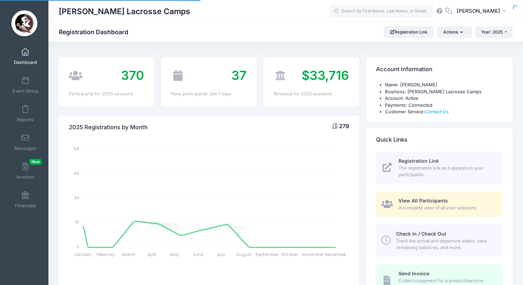
select select
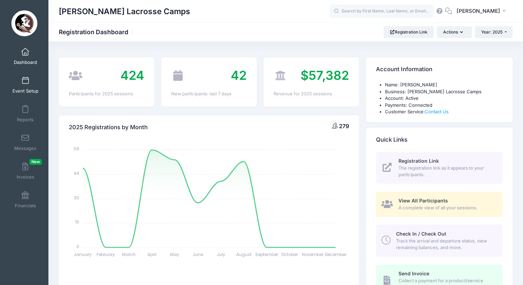
click at [24, 85] on link "Event Setup" at bounding box center [25, 85] width 33 height 24
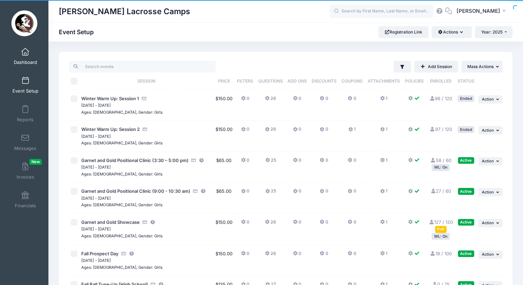
click at [25, 55] on span at bounding box center [25, 52] width 0 height 8
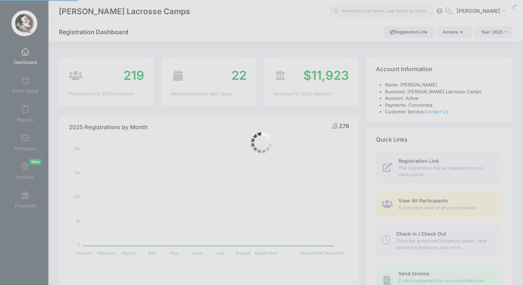
select select
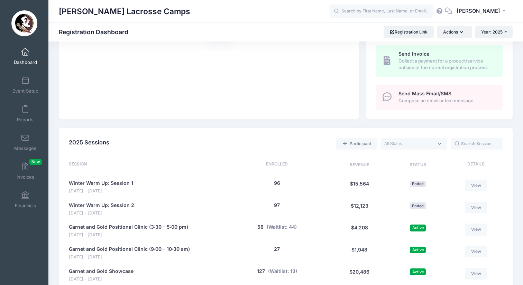
scroll to position [290, 0]
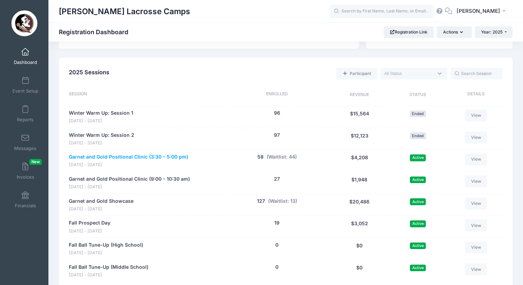
click at [149, 154] on link "Garnet and Gold Positional Clinic (3:30 – 5:00 pm)" at bounding box center [128, 157] width 119 height 7
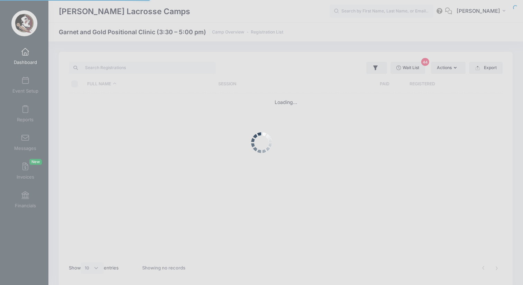
select select "10"
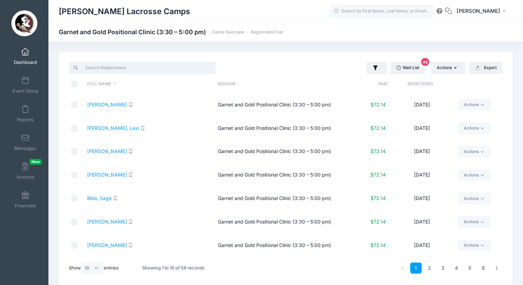
click at [130, 68] on input "search" at bounding box center [142, 68] width 147 height 12
paste input "Maneen"
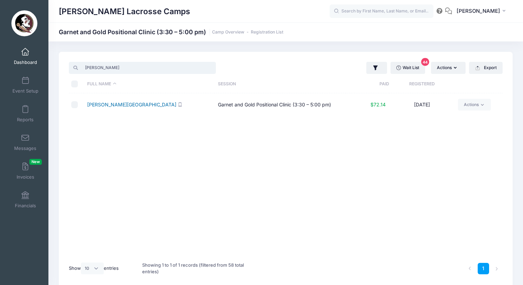
type input "Maneen"
click at [108, 102] on link "Maneen, Addison" at bounding box center [131, 105] width 89 height 6
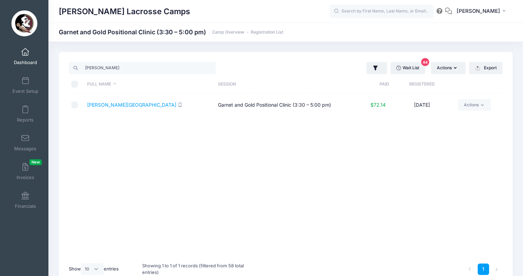
click at [22, 57] on link "Dashboard" at bounding box center [25, 56] width 33 height 24
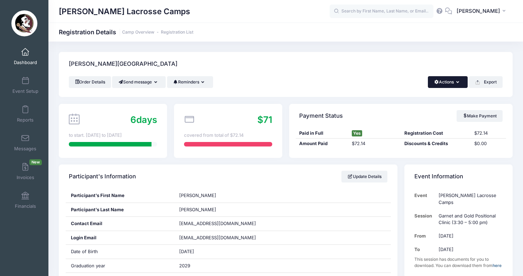
click at [444, 77] on button "Actions" at bounding box center [448, 82] width 40 height 12
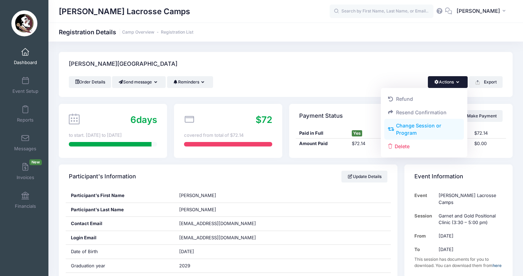
click at [435, 132] on link "Change Session or Program" at bounding box center [424, 129] width 80 height 21
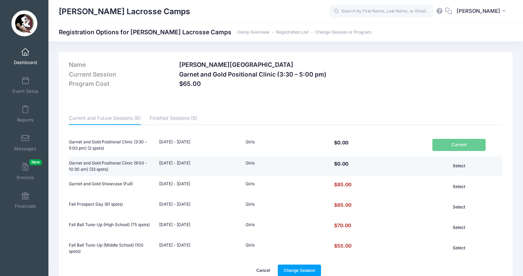
click at [463, 165] on button "Select" at bounding box center [458, 166] width 53 height 12
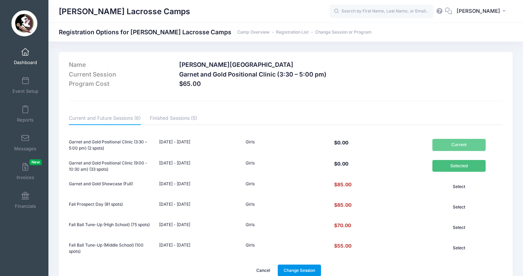
click at [304, 269] on link "Change Session" at bounding box center [300, 270] width 44 height 12
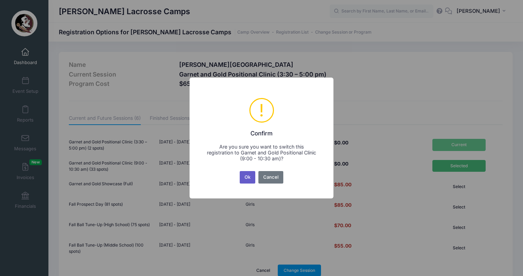
click at [247, 177] on button "Ok" at bounding box center [248, 177] width 16 height 12
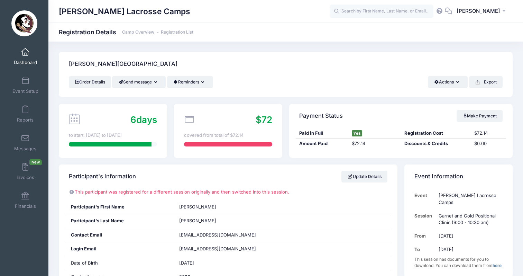
click at [30, 57] on link "Dashboard" at bounding box center [25, 56] width 33 height 24
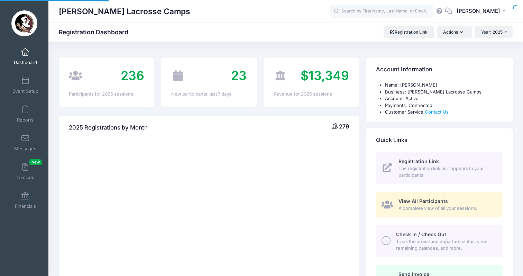
select select
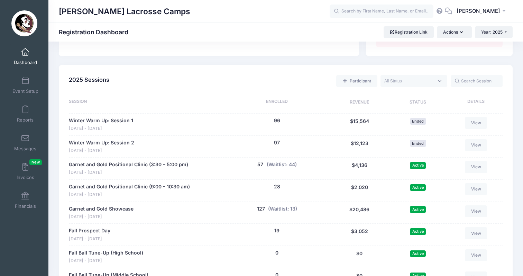
scroll to position [314, 0]
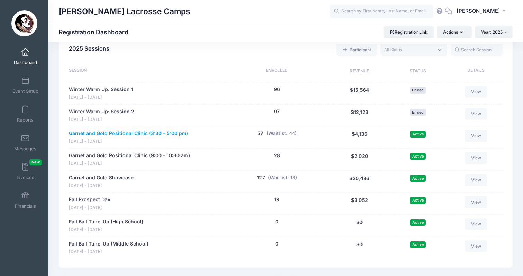
click at [164, 130] on link "Garnet and Gold Positional Clinic (3:30 – 5:00 pm)" at bounding box center [128, 133] width 119 height 7
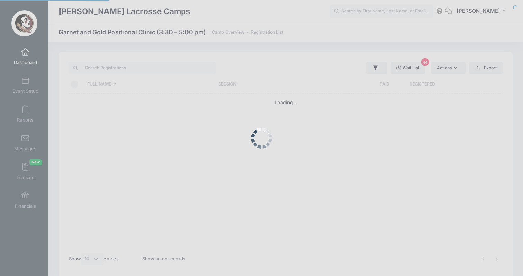
select select "10"
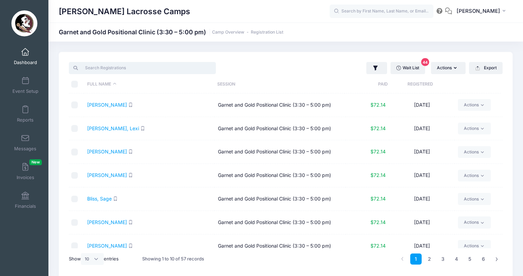
click at [133, 71] on input "search" at bounding box center [142, 68] width 147 height 12
paste input "[PERSON_NAME]"
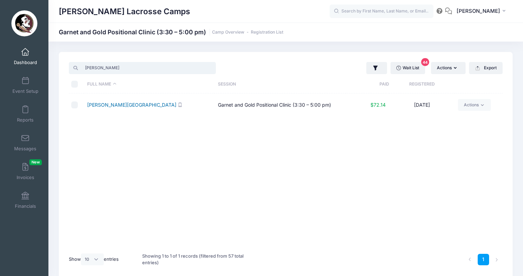
type input "[PERSON_NAME]"
click at [109, 103] on link "[PERSON_NAME][GEOGRAPHIC_DATA]" at bounding box center [131, 105] width 89 height 6
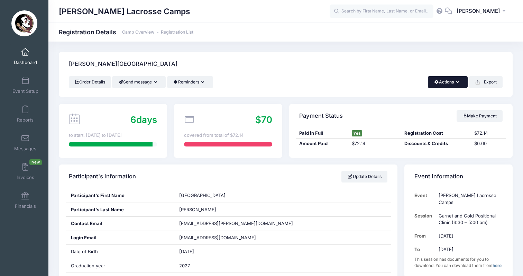
click at [449, 86] on button "Actions" at bounding box center [448, 82] width 40 height 12
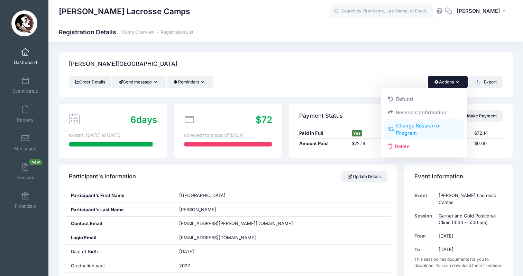
click at [445, 128] on link "Change Session or Program" at bounding box center [424, 129] width 80 height 21
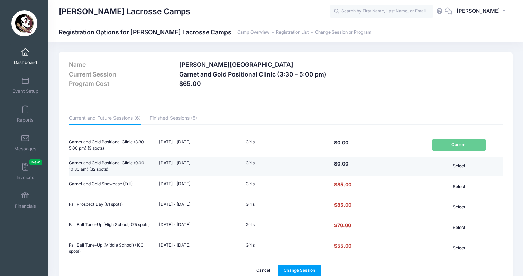
click at [471, 168] on button "Select" at bounding box center [458, 166] width 53 height 12
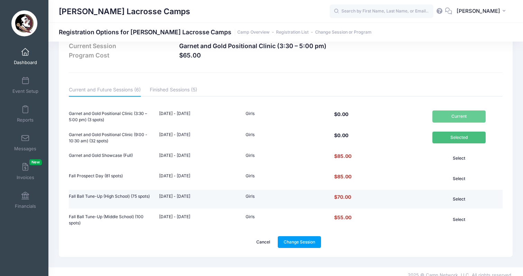
scroll to position [34, 0]
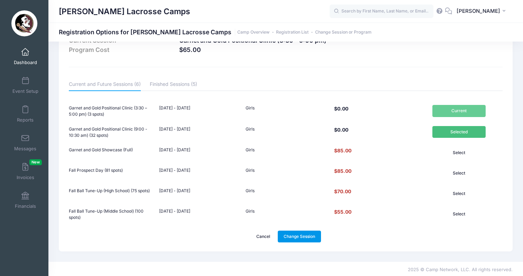
click at [303, 237] on link "Change Session" at bounding box center [300, 236] width 44 height 12
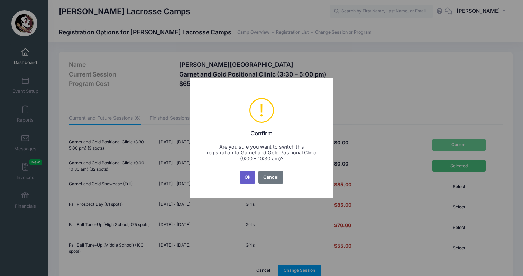
click at [247, 178] on button "Ok" at bounding box center [248, 177] width 16 height 12
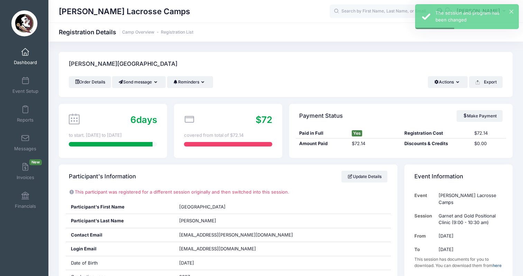
click at [25, 53] on span at bounding box center [25, 52] width 0 height 8
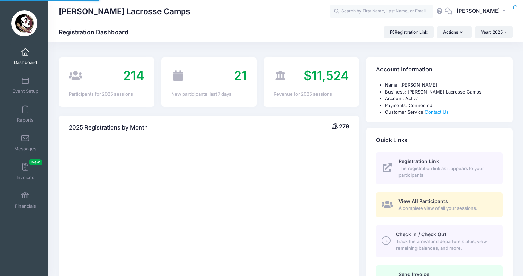
select select
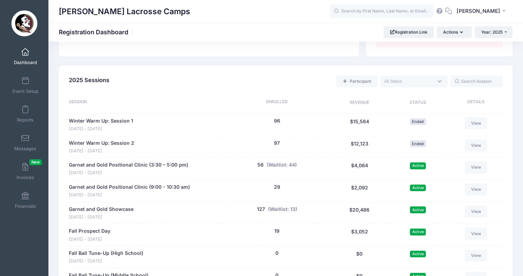
scroll to position [309, 0]
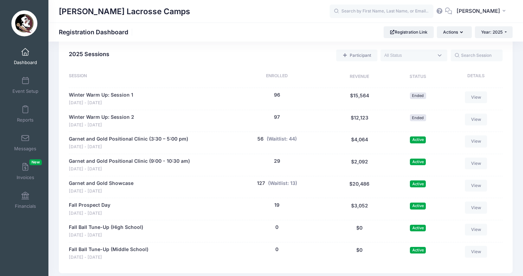
click at [25, 51] on span at bounding box center [25, 52] width 0 height 8
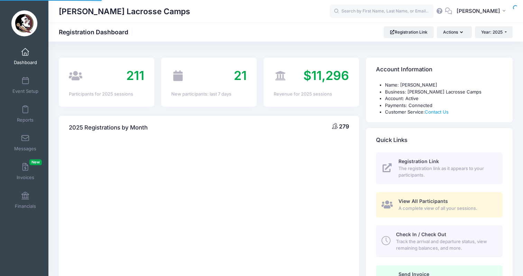
select select
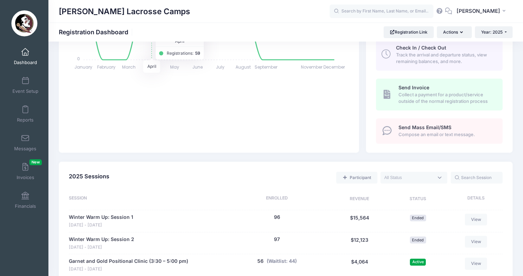
scroll to position [240, 0]
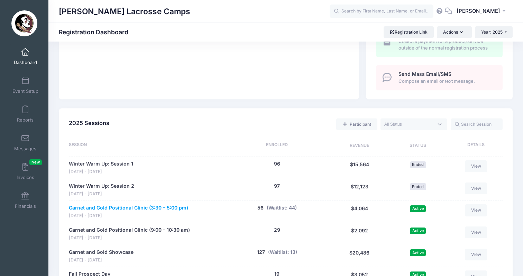
click at [151, 204] on link "Garnet and Gold Positional Clinic (3:30 – 5:00 pm)" at bounding box center [128, 207] width 119 height 7
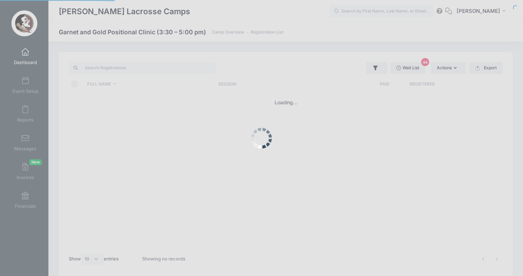
select select "10"
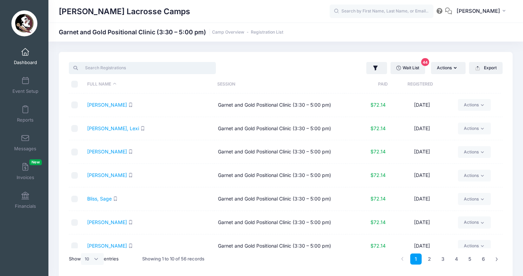
click at [166, 68] on input "search" at bounding box center [142, 68] width 147 height 12
paste input "Anzalone"
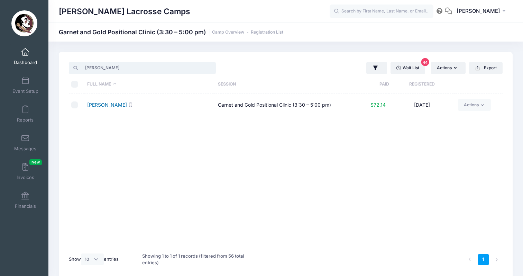
type input "Anzalone"
click at [99, 105] on link "[PERSON_NAME]" at bounding box center [107, 105] width 40 height 6
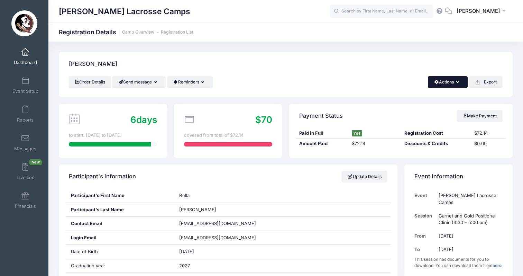
click at [449, 81] on button "Actions" at bounding box center [448, 82] width 40 height 12
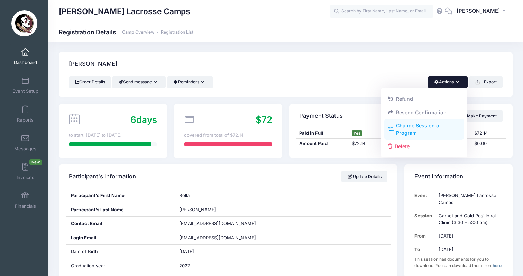
click at [442, 127] on link "Change Session or Program" at bounding box center [424, 129] width 80 height 21
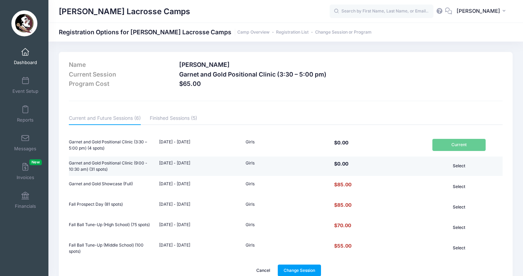
click at [466, 164] on button "Select" at bounding box center [458, 166] width 53 height 12
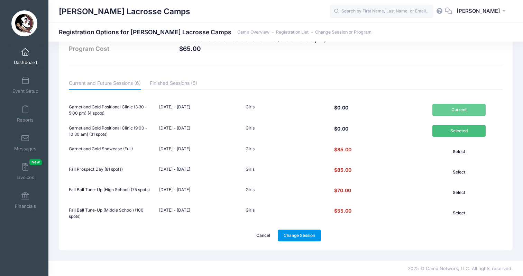
scroll to position [35, 0]
click at [299, 239] on link "Change Session" at bounding box center [300, 236] width 44 height 12
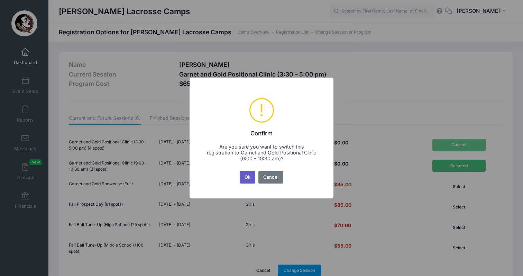
click at [249, 179] on button "Ok" at bounding box center [248, 177] width 16 height 12
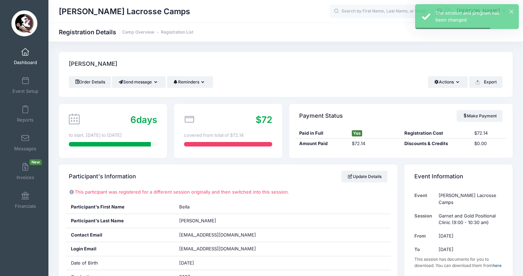
click at [25, 63] on span "Dashboard" at bounding box center [25, 62] width 23 height 6
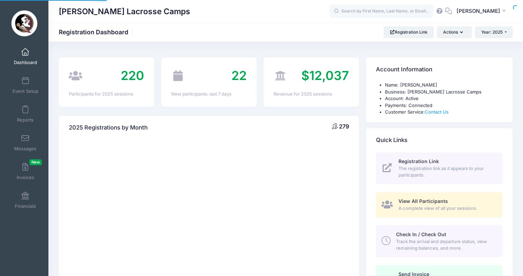
select select
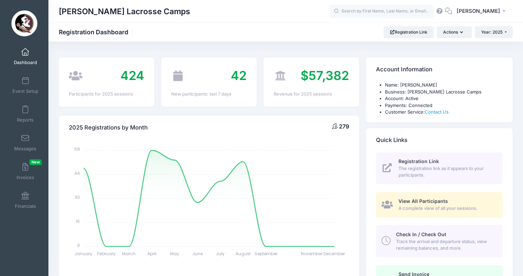
click at [14, 56] on link "Dashboard" at bounding box center [25, 56] width 33 height 24
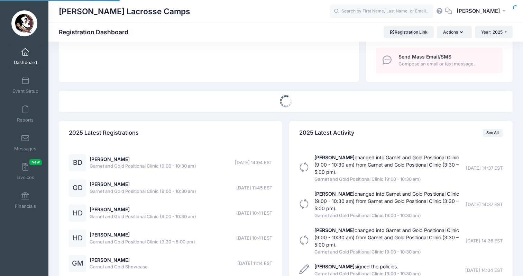
select select
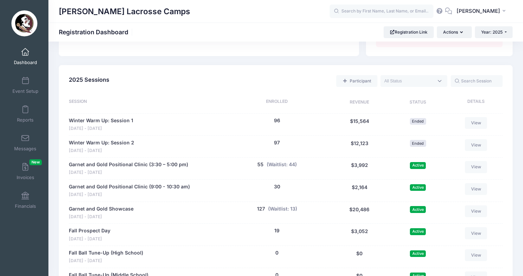
scroll to position [290, 0]
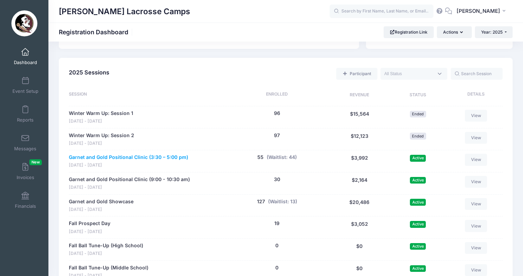
click at [150, 154] on link "Garnet and Gold Positional Clinic (3:30 – 5:00 pm)" at bounding box center [128, 157] width 119 height 7
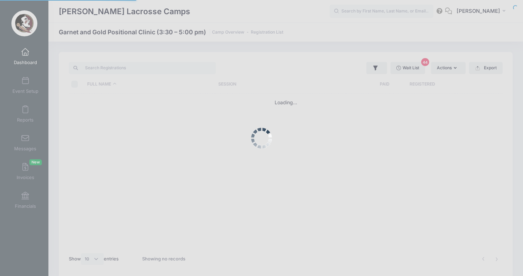
select select "10"
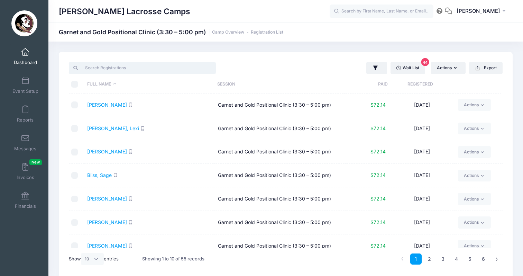
click at [172, 69] on input "search" at bounding box center [142, 68] width 147 height 12
paste input "[PERSON_NAME]"
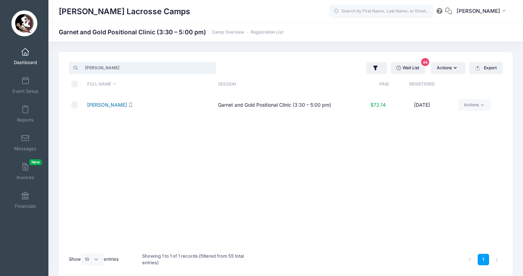
type input "[PERSON_NAME]"
click at [95, 105] on link "Renzulli, Cecilia" at bounding box center [107, 105] width 40 height 6
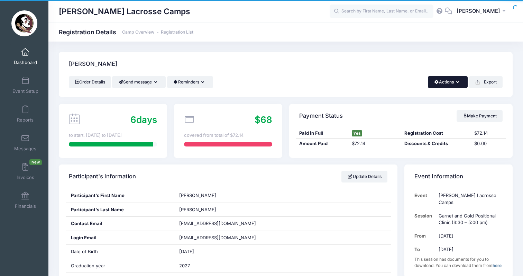
click at [450, 83] on button "Actions" at bounding box center [448, 82] width 40 height 12
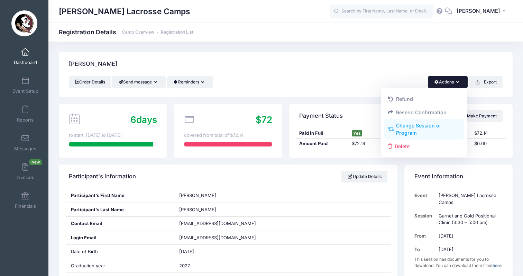
click at [441, 124] on link "Change Session or Program" at bounding box center [424, 129] width 80 height 21
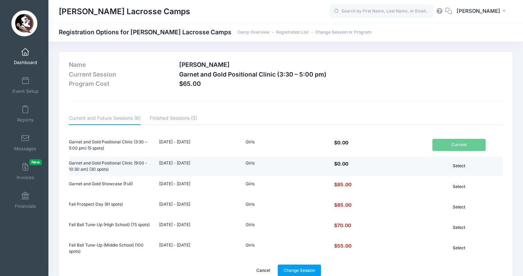
click at [460, 166] on button "Select" at bounding box center [458, 166] width 53 height 12
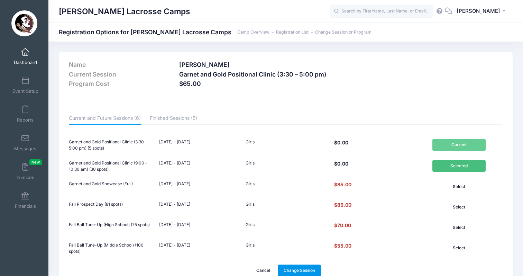
click at [316, 266] on link "Change Session" at bounding box center [300, 270] width 44 height 12
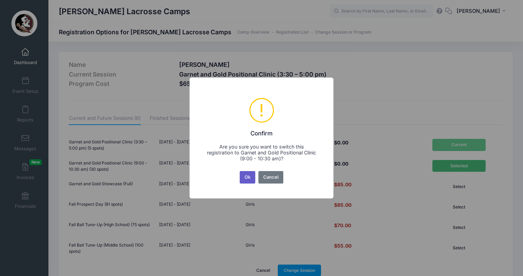
click at [249, 171] on button "Ok" at bounding box center [248, 177] width 16 height 12
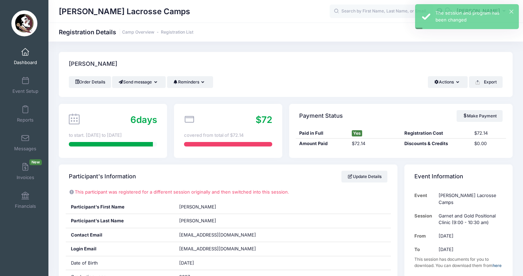
click at [25, 60] on span "Dashboard" at bounding box center [25, 62] width 23 height 6
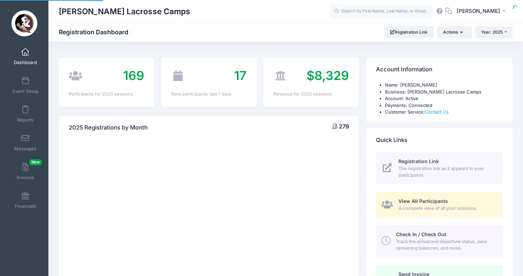
select select
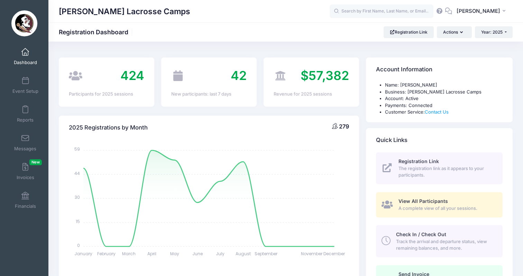
click at [27, 59] on span "Dashboard" at bounding box center [25, 62] width 23 height 6
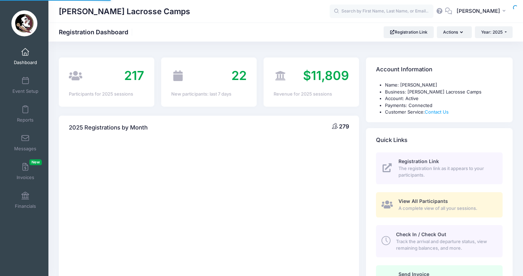
select select
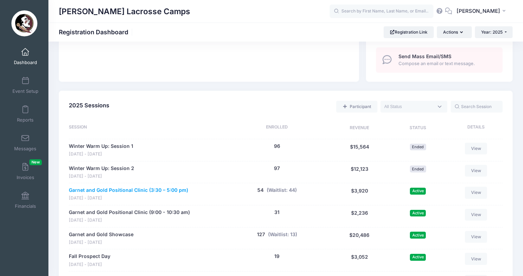
scroll to position [272, 0]
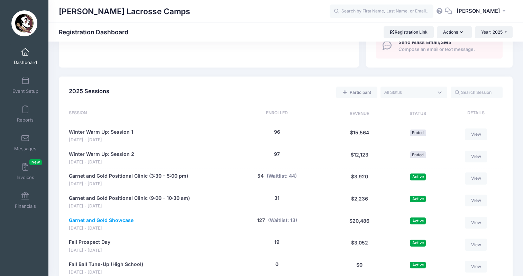
click at [125, 217] on link "Garnet and Gold Showcase" at bounding box center [101, 220] width 65 height 7
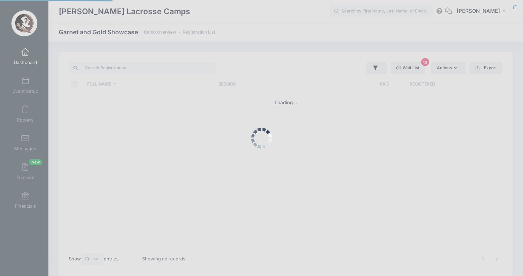
select select "10"
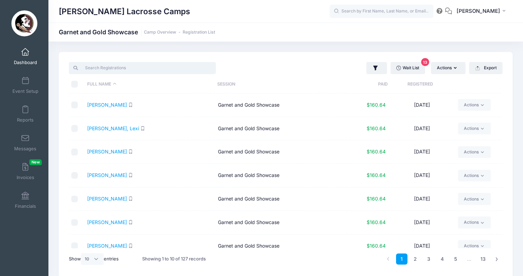
click at [202, 70] on input "search" at bounding box center [142, 68] width 147 height 12
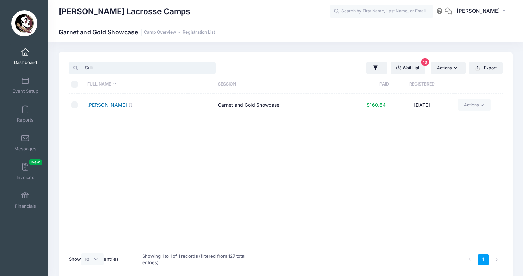
type input "Sulli"
click at [95, 105] on link "[PERSON_NAME]" at bounding box center [107, 105] width 40 height 6
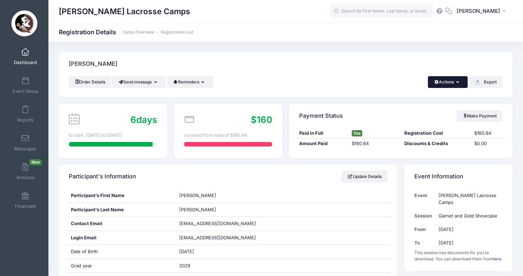
click at [452, 85] on button "Actions" at bounding box center [448, 82] width 40 height 12
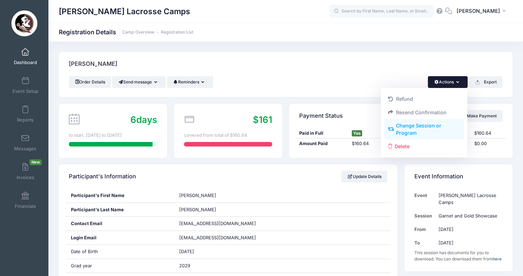
click at [420, 131] on link "Change Session or Program" at bounding box center [424, 129] width 80 height 21
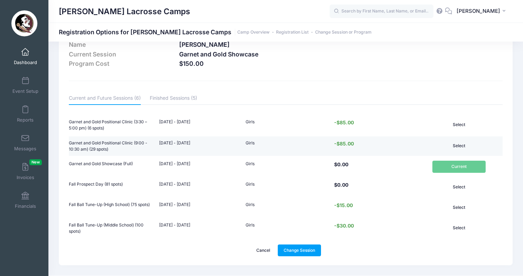
scroll to position [21, 0]
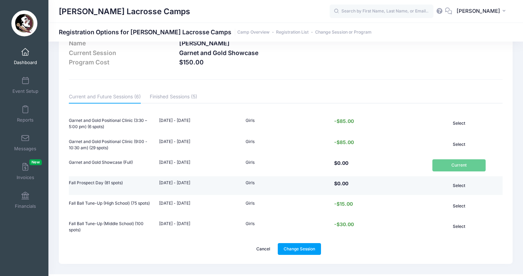
click at [462, 186] on button "Select" at bounding box center [458, 186] width 53 height 12
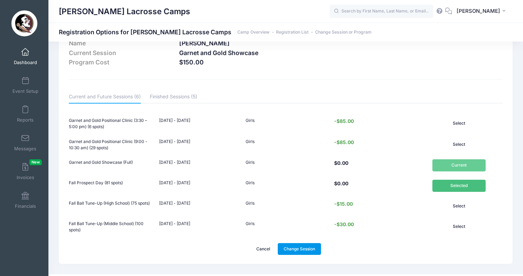
click at [312, 246] on link "Change Session" at bounding box center [300, 249] width 44 height 12
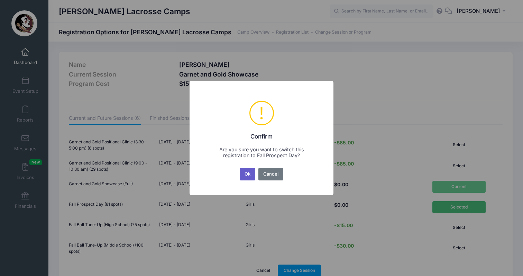
click at [250, 177] on button "Ok" at bounding box center [248, 174] width 16 height 12
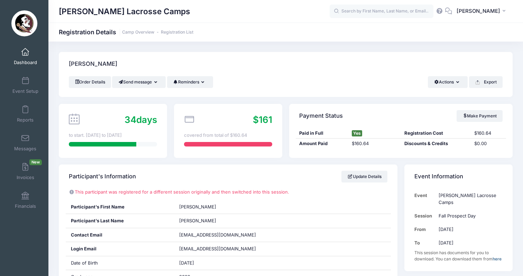
click at [25, 56] on link "Dashboard" at bounding box center [25, 56] width 33 height 24
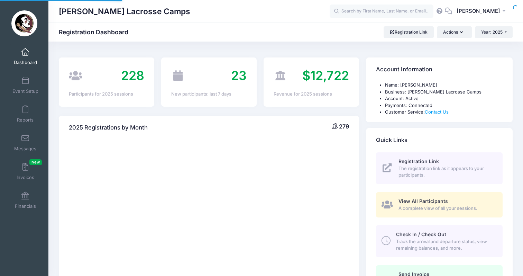
select select
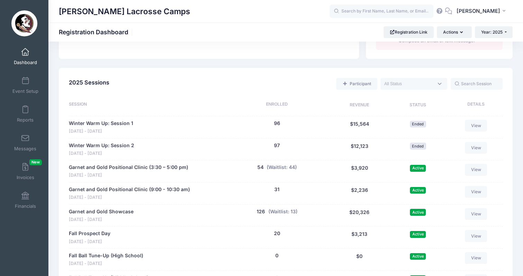
scroll to position [290, 0]
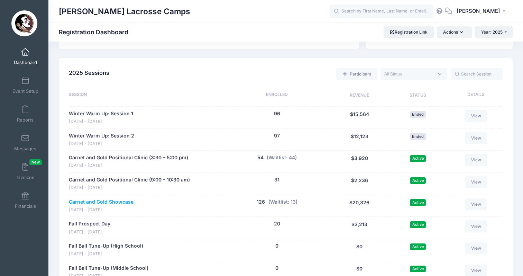
click at [116, 198] on link "Garnet and Gold Showcase" at bounding box center [101, 201] width 65 height 7
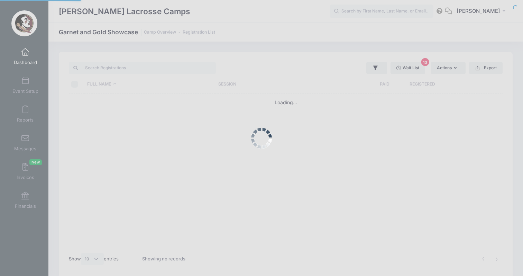
select select "10"
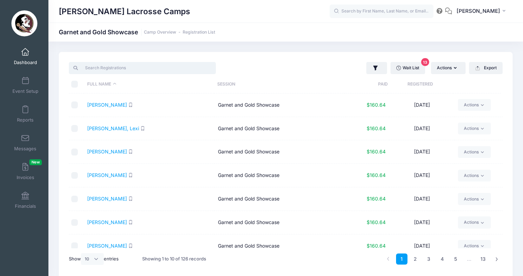
click at [134, 65] on input "search" at bounding box center [142, 68] width 147 height 12
paste input "Selph"
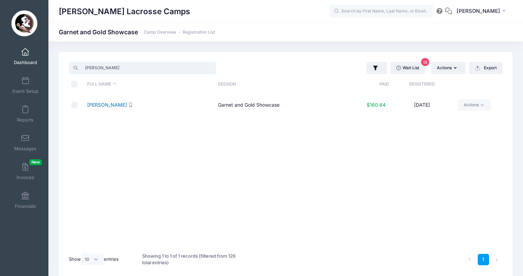
type input "Selph"
click at [113, 107] on link "Selph, Mallie" at bounding box center [107, 105] width 40 height 6
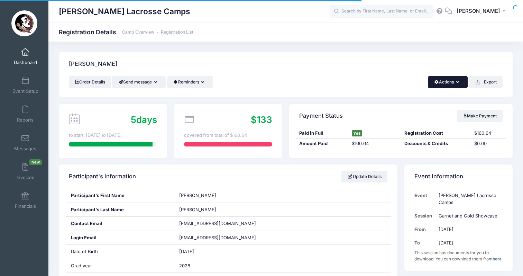
click at [449, 83] on button "Actions" at bounding box center [448, 82] width 40 height 12
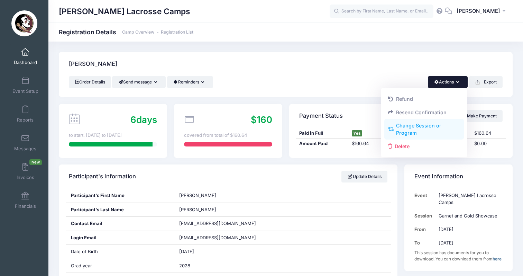
click at [421, 131] on link "Change Session or Program" at bounding box center [424, 129] width 80 height 21
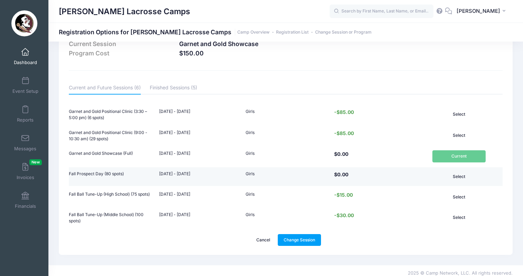
scroll to position [35, 0]
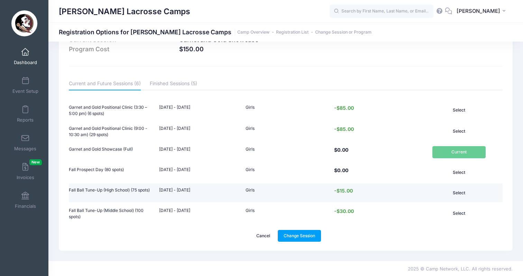
click at [461, 194] on button "Select" at bounding box center [458, 193] width 53 height 12
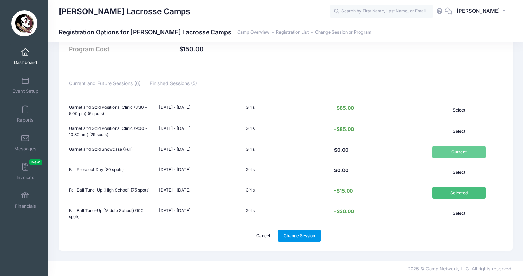
click at [313, 231] on link "Change Session" at bounding box center [300, 236] width 44 height 12
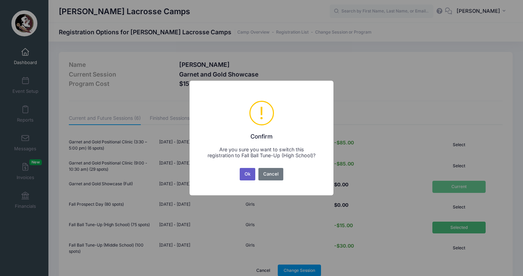
click at [247, 174] on button "Ok" at bounding box center [248, 174] width 16 height 12
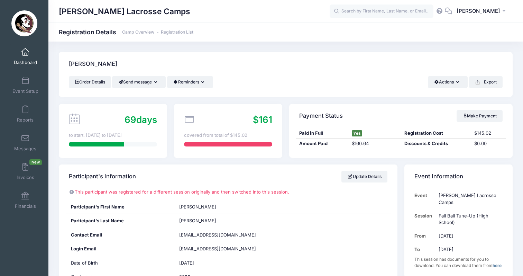
click at [26, 57] on link "Dashboard" at bounding box center [25, 56] width 33 height 24
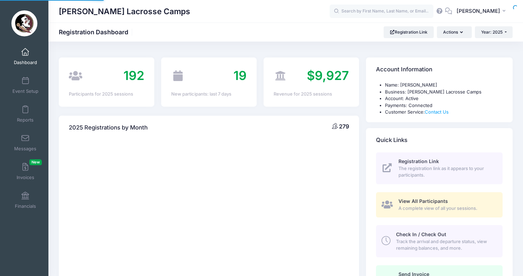
select select
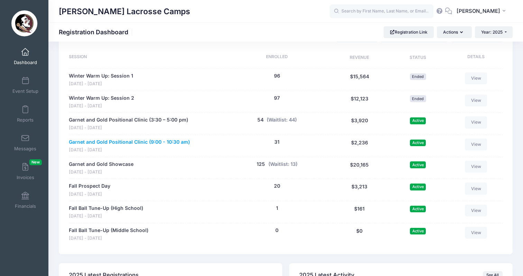
scroll to position [329, 0]
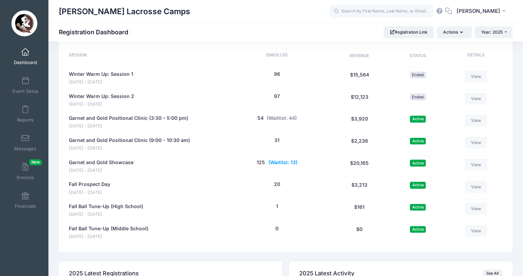
click at [286, 159] on button "(Waitlist: 13)" at bounding box center [282, 162] width 29 height 7
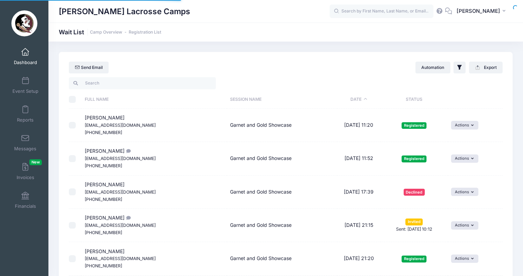
select select "50"
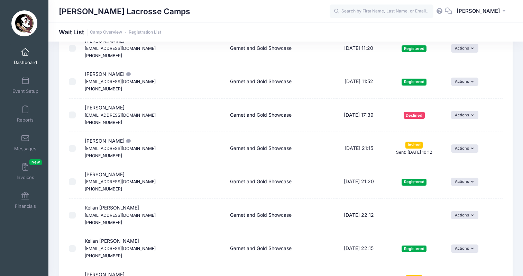
scroll to position [84, 0]
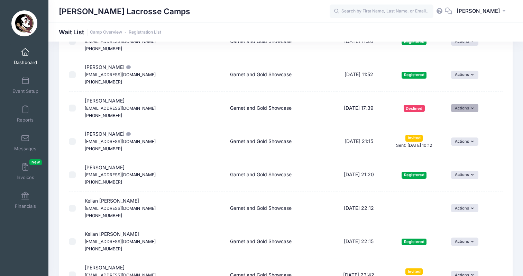
click at [462, 108] on button "Actions" at bounding box center [464, 108] width 27 height 8
click at [469, 108] on button "Actions" at bounding box center [464, 108] width 27 height 8
click at [458, 104] on button "Actions" at bounding box center [464, 108] width 27 height 8
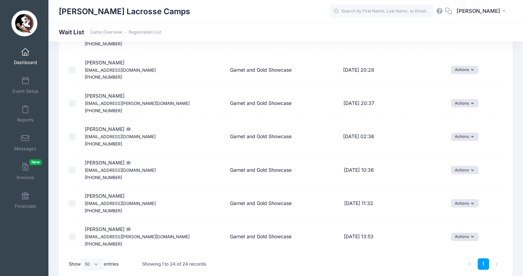
scroll to position [665, 0]
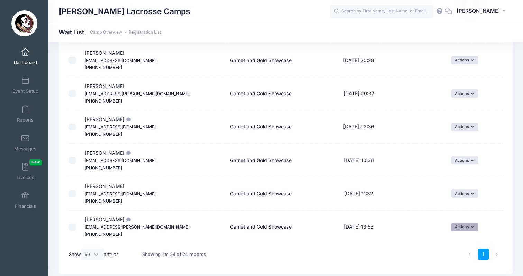
click at [465, 223] on button "Actions" at bounding box center [464, 227] width 27 height 8
click at [458, 220] on link "Invite" at bounding box center [454, 218] width 30 height 13
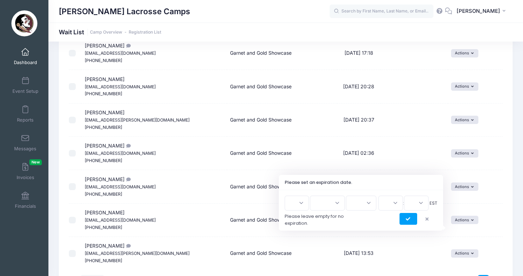
scroll to position [647, 0]
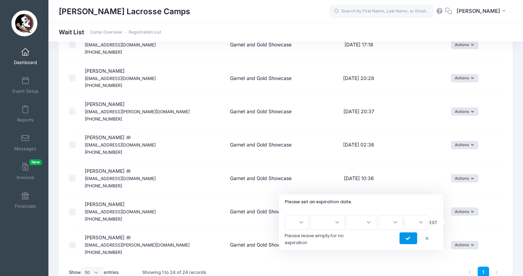
click at [410, 238] on icon "submit" at bounding box center [409, 238] width 6 height 0
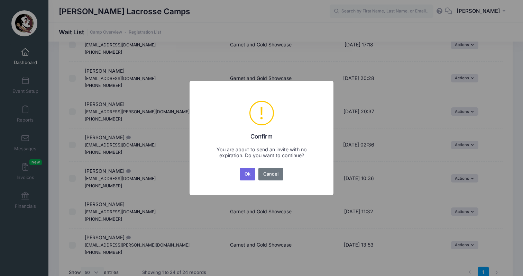
click at [250, 180] on div "Ok No Cancel" at bounding box center [261, 173] width 46 height 15
click at [249, 176] on button "Ok" at bounding box center [248, 174] width 16 height 12
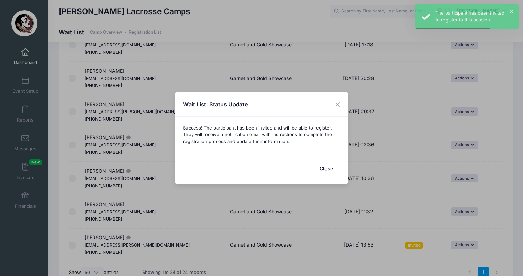
click at [326, 167] on button "Close" at bounding box center [326, 168] width 28 height 15
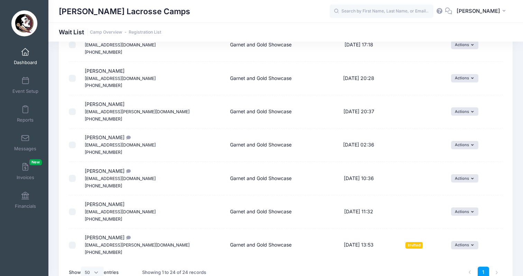
click at [100, 134] on span "Mia Davis Providence1015@yahoo.com (727) 492-0415" at bounding box center [120, 144] width 71 height 20
copy span "Davis"
click at [107, 234] on span "Carys McKenzie lesliem.mckenzie@gmail.com (925) 765-8218" at bounding box center [137, 244] width 105 height 20
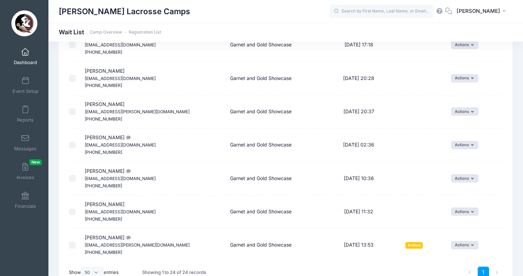
copy span "[PERSON_NAME]"
click at [116, 101] on span "Jenna Mathews Jarlyn.Mathews@gmail.com (516) 860-7545" at bounding box center [137, 111] width 105 height 20
copy span "Mathews"
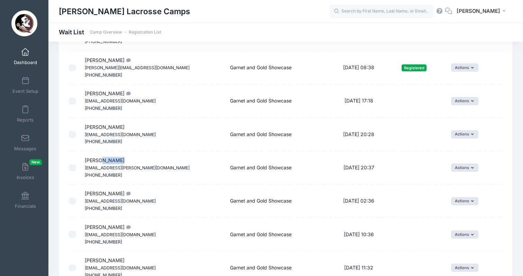
scroll to position [586, 0]
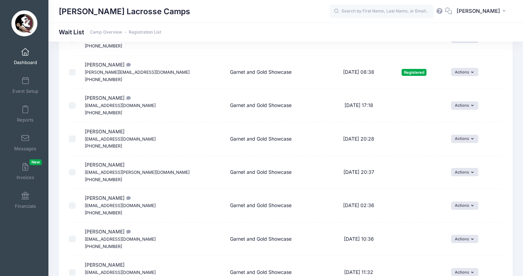
click at [106, 128] on span "Aubrey Moran karlkaz709@gmail.com (201) 424-2042" at bounding box center [120, 138] width 71 height 20
copy span "Moran"
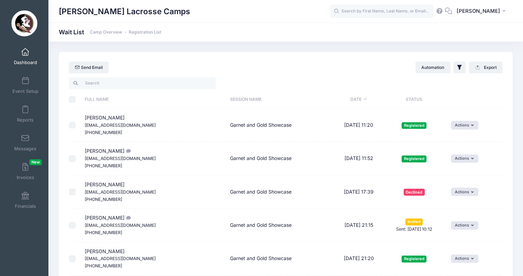
scroll to position [0, 0]
click at [25, 61] on span "Dashboard" at bounding box center [25, 62] width 23 height 6
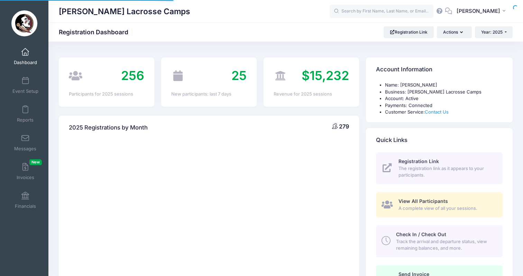
select select
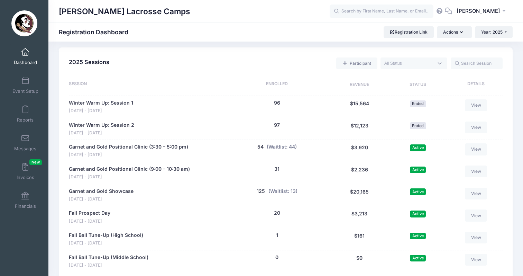
scroll to position [126, 0]
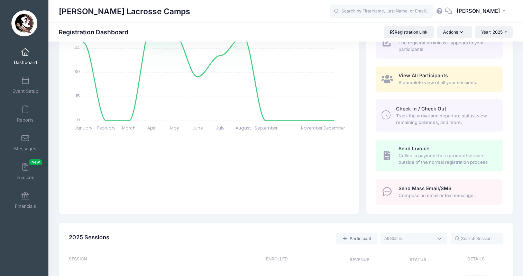
click at [19, 55] on link "Dashboard" at bounding box center [25, 56] width 33 height 24
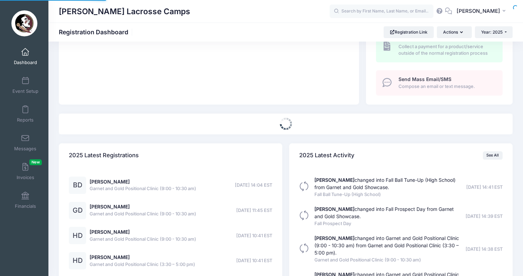
scroll to position [251, 0]
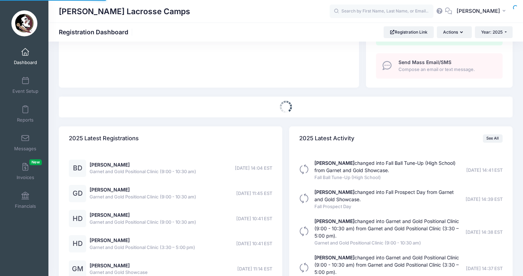
select select
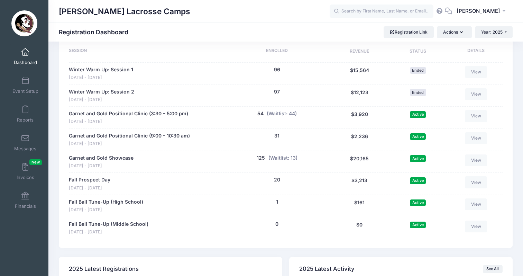
scroll to position [359, 0]
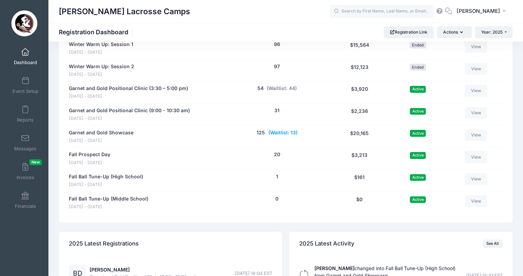
click at [293, 129] on button "(Waitlist: 13)" at bounding box center [282, 132] width 29 height 7
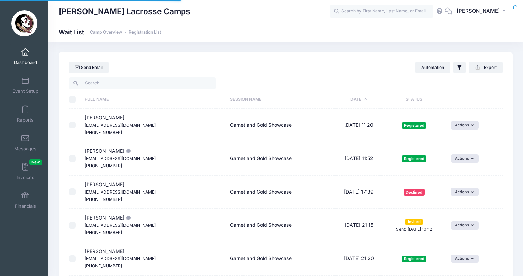
select select "50"
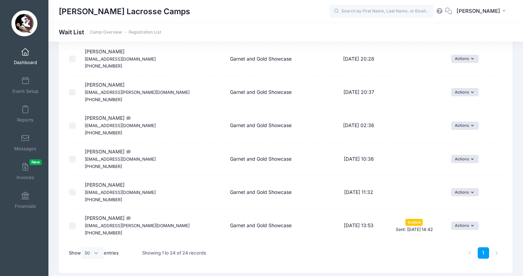
scroll to position [665, 0]
click at [116, 149] on span "Halle Dickerson stephd116@gmail.com (919) 302-4070" at bounding box center [120, 159] width 71 height 20
copy span "Dickerson"
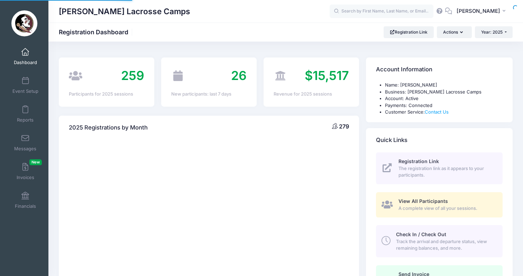
select select
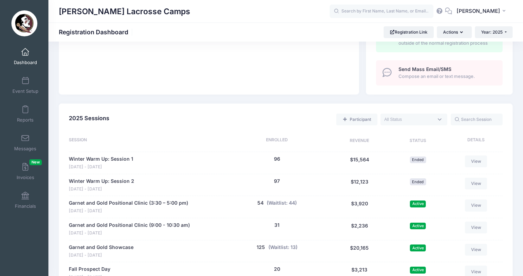
scroll to position [316, 0]
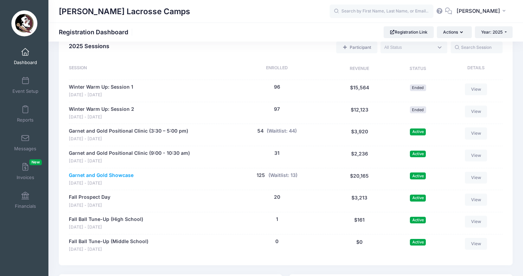
click at [121, 172] on link "Garnet and Gold Showcase" at bounding box center [101, 175] width 65 height 7
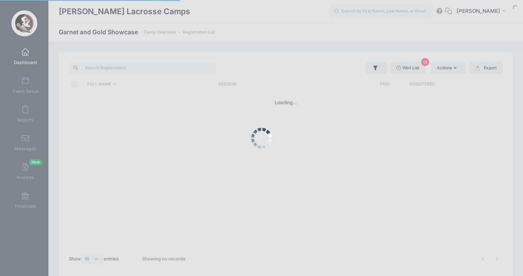
select select "10"
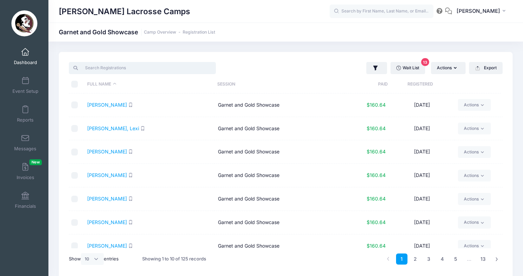
click at [157, 69] on input "search" at bounding box center [142, 68] width 147 height 12
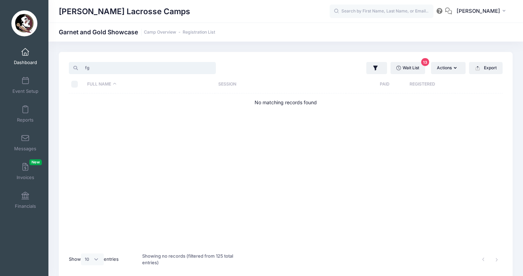
type input "f"
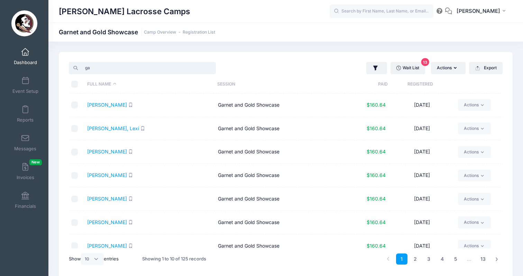
type input "g"
click at [25, 54] on span at bounding box center [25, 52] width 0 height 8
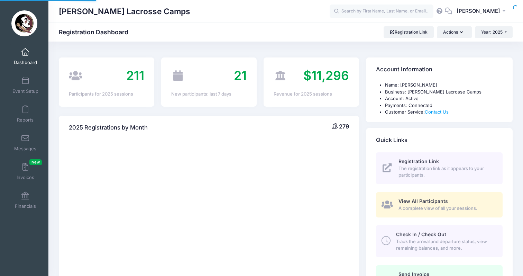
select select
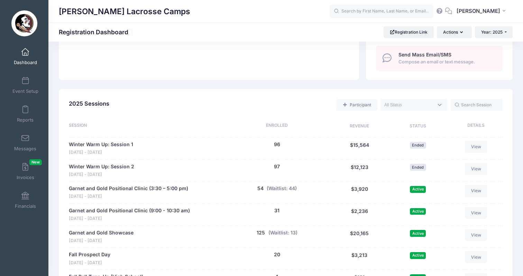
scroll to position [273, 0]
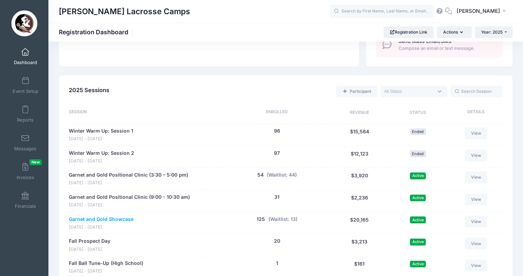
click at [131, 215] on link "Garnet and Gold Showcase" at bounding box center [101, 218] width 65 height 7
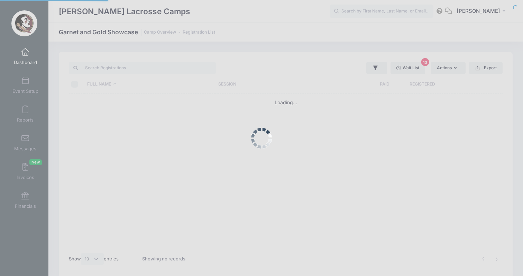
select select "10"
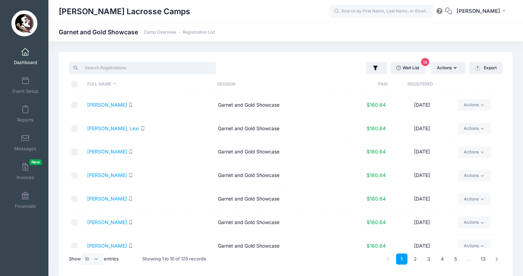
click at [145, 68] on input "search" at bounding box center [142, 68] width 147 height 12
paste input "Miller"
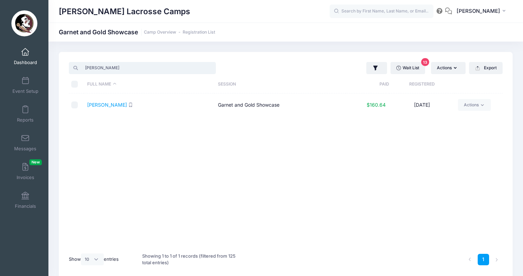
type input "Miller"
click at [31, 63] on span "Dashboard" at bounding box center [25, 62] width 23 height 6
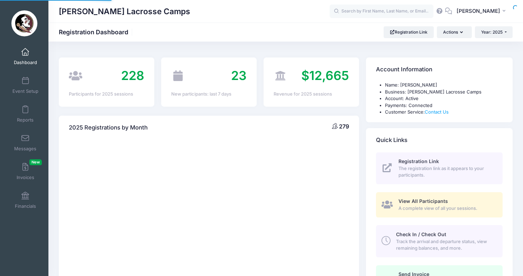
select select
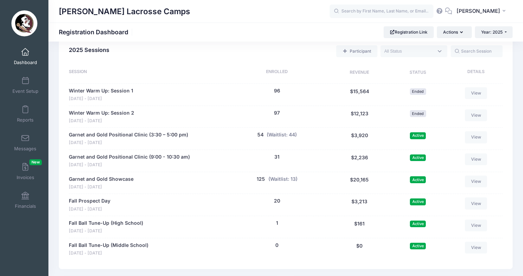
scroll to position [319, 0]
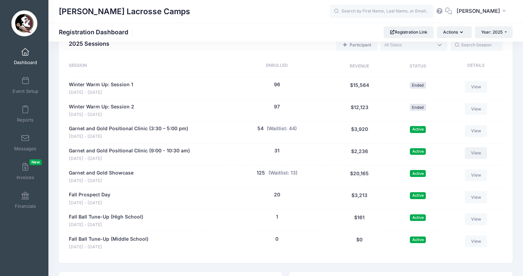
click at [481, 147] on link "View" at bounding box center [476, 153] width 22 height 12
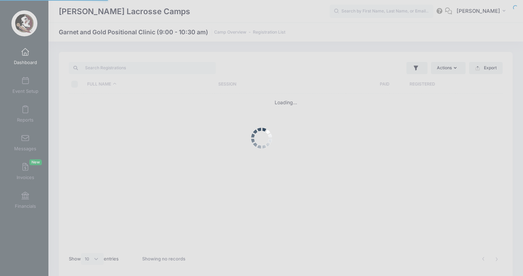
select select "10"
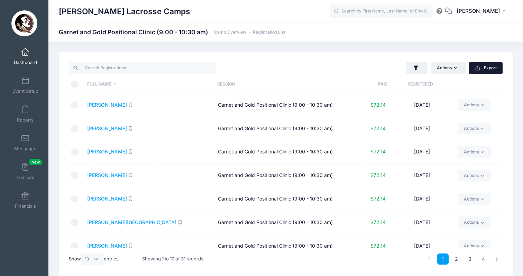
click at [494, 67] on button "Export" at bounding box center [486, 68] width 34 height 12
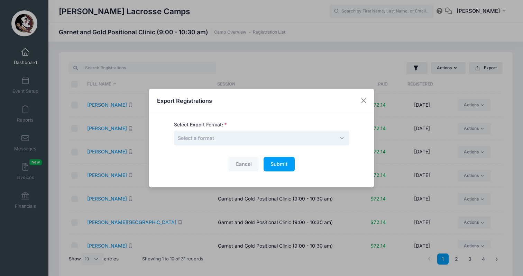
click at [247, 136] on span "Select a format" at bounding box center [261, 137] width 175 height 15
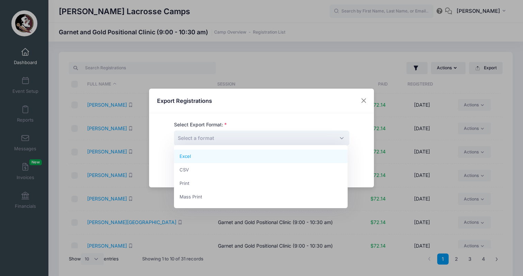
select select "excel"
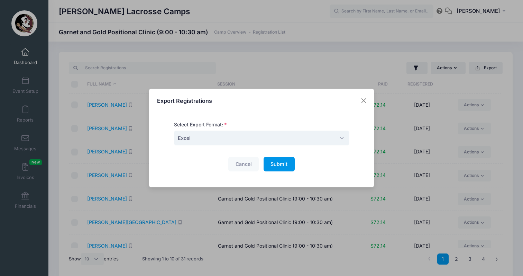
click at [284, 163] on span "Submit" at bounding box center [278, 164] width 17 height 6
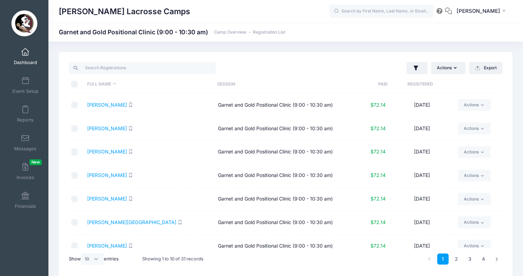
click at [25, 55] on span at bounding box center [25, 52] width 0 height 8
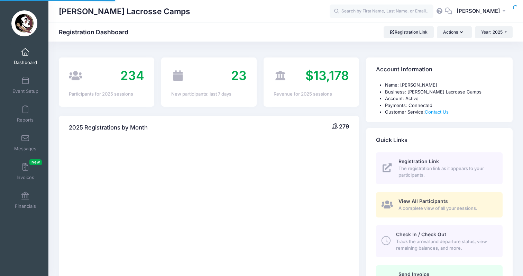
select select
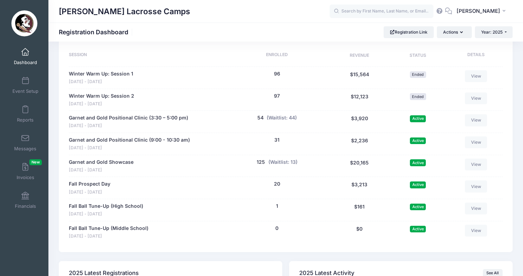
scroll to position [333, 0]
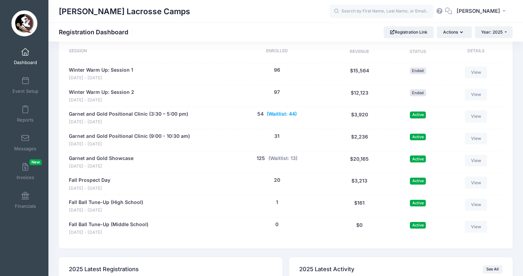
click at [288, 110] on button "(Waitlist: 44)" at bounding box center [282, 113] width 30 height 7
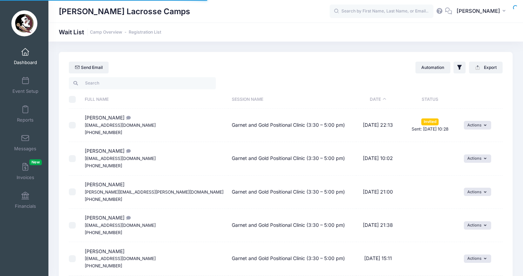
select select "50"
click at [107, 100] on th "Full Name" at bounding box center [154, 99] width 147 height 18
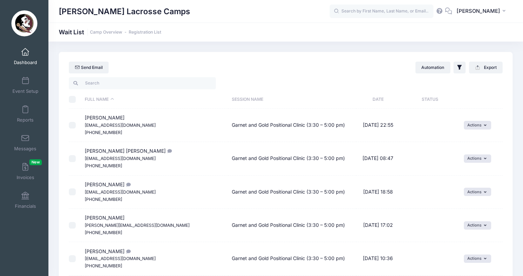
click at [112, 100] on th "Full Name" at bounding box center [154, 99] width 147 height 18
click at [461, 68] on icon "button" at bounding box center [459, 67] width 7 height 7
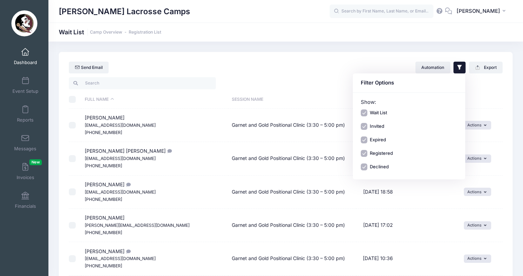
click at [316, 83] on div at bounding box center [396, 83] width 220 height 14
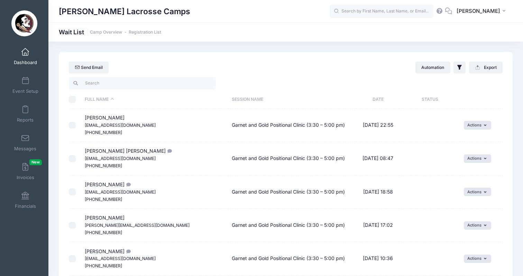
click at [22, 58] on link "Dashboard" at bounding box center [25, 56] width 33 height 24
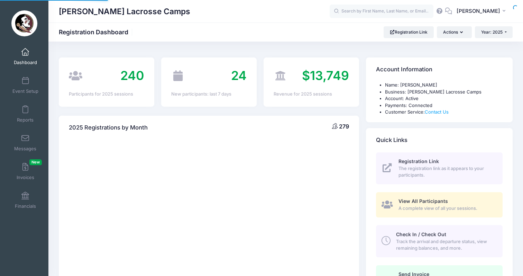
select select
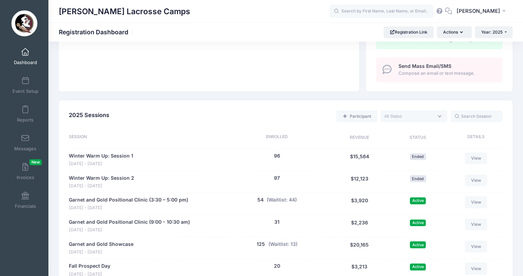
scroll to position [255, 0]
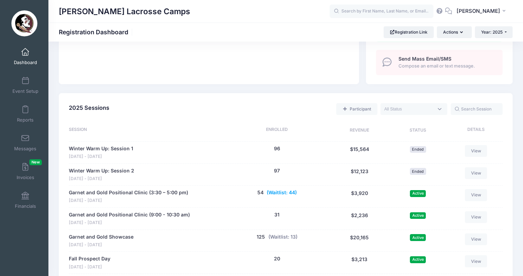
click at [287, 189] on button "(Waitlist: 44)" at bounding box center [282, 192] width 30 height 7
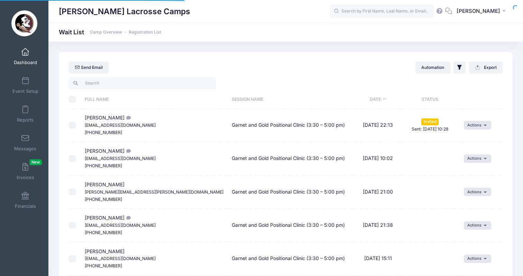
select select "50"
click at [174, 85] on input "search" at bounding box center [142, 83] width 147 height 12
paste input "Anzalone, Bella"
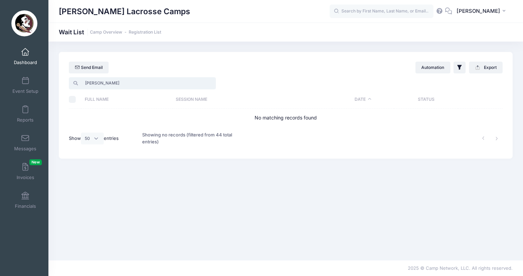
click at [153, 86] on input "Anzalone, Bella" at bounding box center [142, 83] width 147 height 12
paste input "Barlette, Charley"
click at [140, 88] on input "Barlette, Charley" at bounding box center [142, 83] width 147 height 12
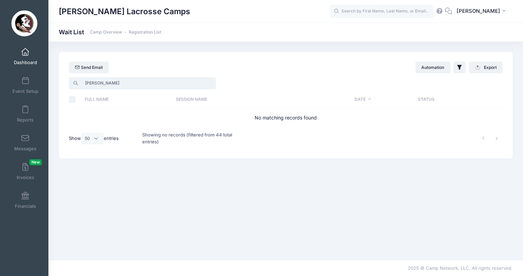
click at [140, 88] on input "Barlette, Charley" at bounding box center [142, 83] width 147 height 12
paste input "umgartner, Hayden"
click at [121, 84] on input "Baumgartner, Hayden" at bounding box center [142, 83] width 147 height 12
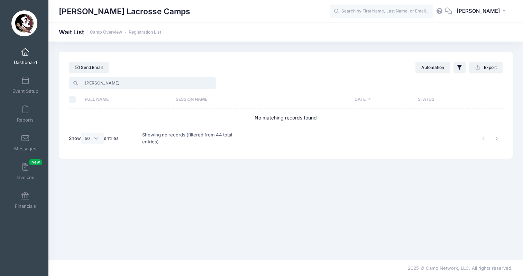
click at [121, 84] on input "Baumgartner, Hayden" at bounding box center [142, 83] width 147 height 12
paste input "Clark-Matta, Amber"
click at [129, 83] on input "Clark-Matta, Amber" at bounding box center [142, 83] width 147 height 12
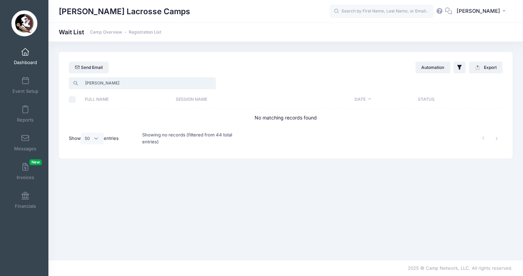
paste input "Davin, Blai"
type input "Davin, Blair"
click at [163, 91] on th "Full Name" at bounding box center [126, 99] width 91 height 18
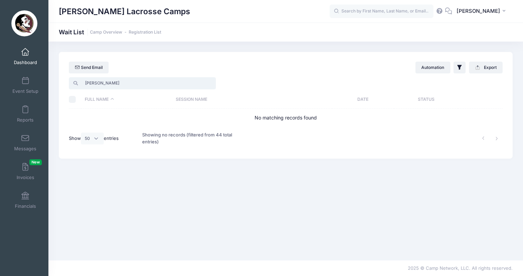
click at [164, 87] on input "Davin, Blair" at bounding box center [142, 83] width 147 height 12
click at [166, 90] on div "Davin, Blair" at bounding box center [176, 83] width 220 height 14
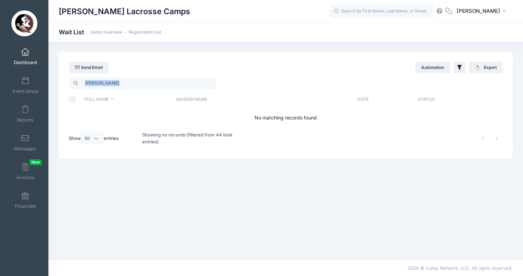
click at [166, 90] on div "Davin, Blair" at bounding box center [176, 83] width 220 height 14
click at [216, 86] on input "Davin, Blair" at bounding box center [142, 83] width 147 height 12
click at [208, 82] on input "Davin, Blair" at bounding box center [142, 83] width 147 height 12
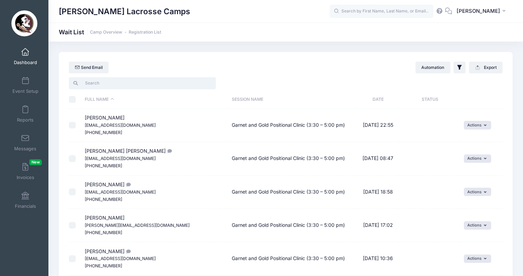
paste input "Dickerson, Halle"
type input "Dickerson, Halle"
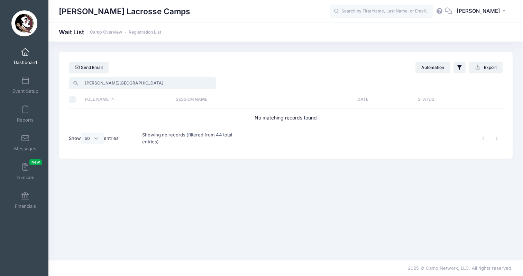
click at [211, 84] on input "Dickerson, Halle" at bounding box center [142, 83] width 147 height 12
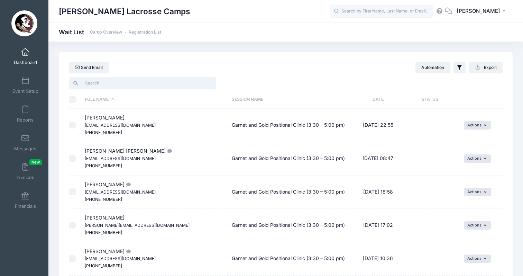
paste input "Dinisio, Gia"
type input "Dinisio, Gia"
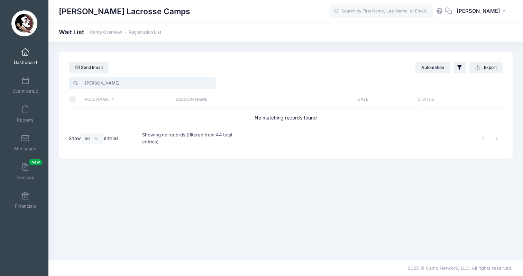
click at [209, 83] on input "Dinisio, Gia" at bounding box center [142, 83] width 147 height 12
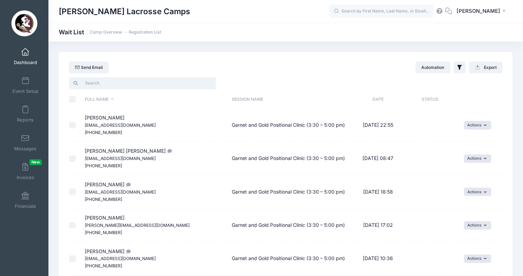
paste input "Durden, Lainey"
type input "Durden, Lainey"
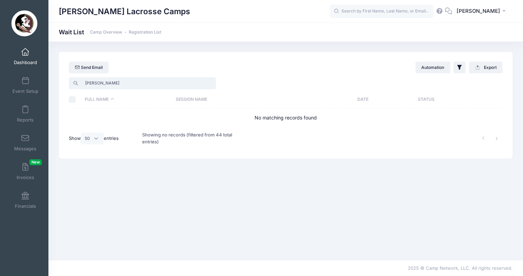
click at [209, 83] on input "Durden, Lainey" at bounding box center [142, 83] width 147 height 12
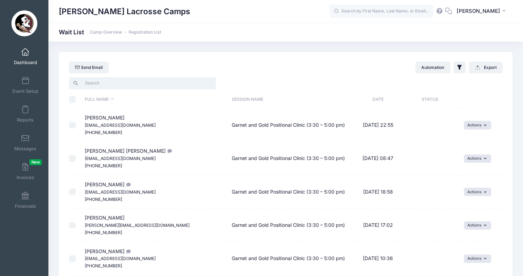
paste input "Fox, Saddler"
type input "Fox, Saddler"
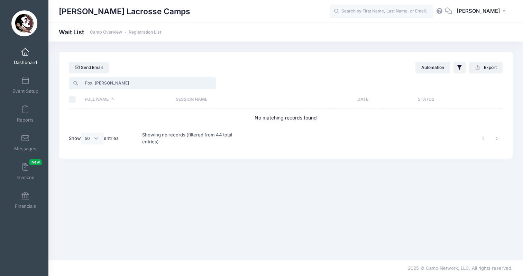
click at [210, 82] on input "Fox, Saddler" at bounding box center [142, 83] width 147 height 12
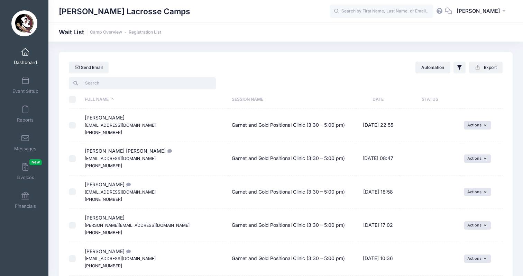
paste input "Gersmehl, MK"
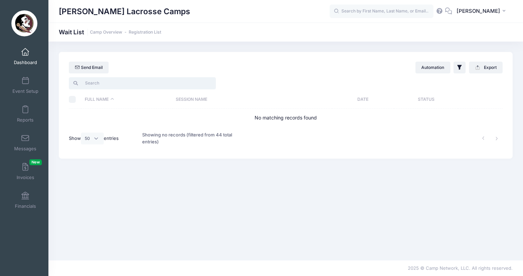
type input "Gersmehl, MK"
click at [209, 83] on input "Gersmehl, MK" at bounding box center [142, 83] width 147 height 12
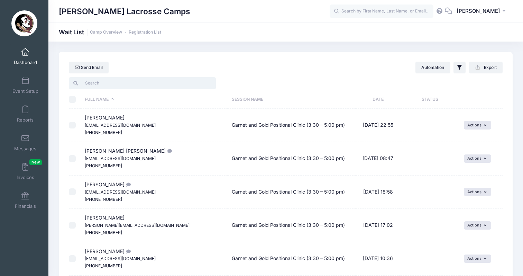
paste input "Gray, Sydney"
type input "Gray, Sydney"
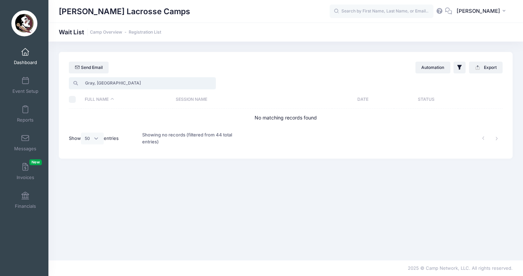
click at [208, 83] on input "Gray, Sydney" at bounding box center [142, 83] width 147 height 12
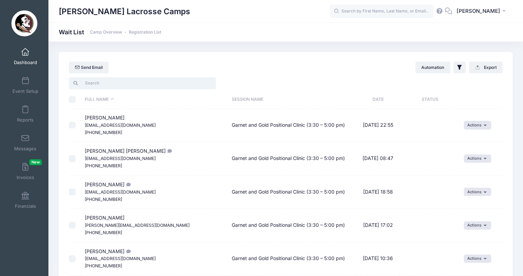
paste input "Jackson, Paige"
type input "Jackson, Paige"
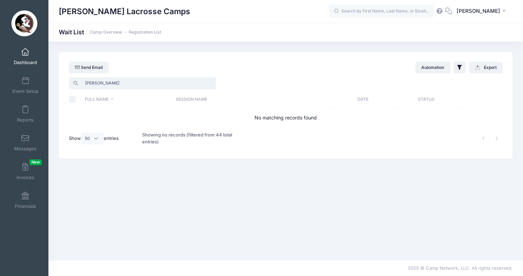
click at [210, 83] on input "Jackson, Paige" at bounding box center [142, 83] width 147 height 12
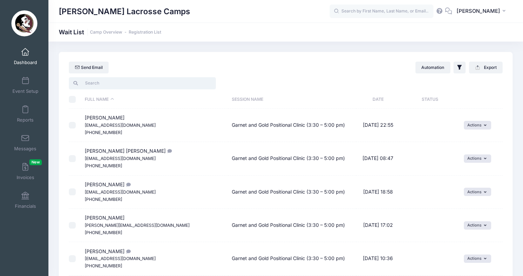
paste input "Kelley, Cortney"
type input "Kelley, Cortney"
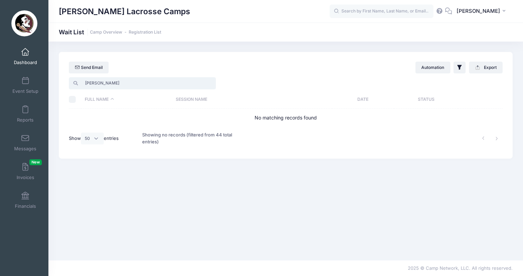
click at [209, 85] on input "Kelley, Cortney" at bounding box center [142, 83] width 147 height 12
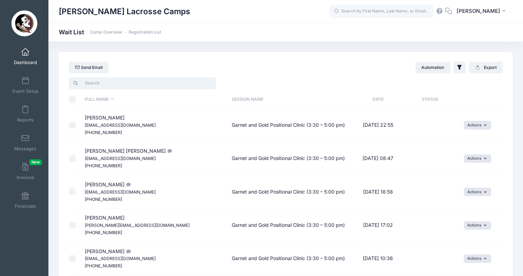
paste input "Madson, Grace"
type input "Madson, Grace"
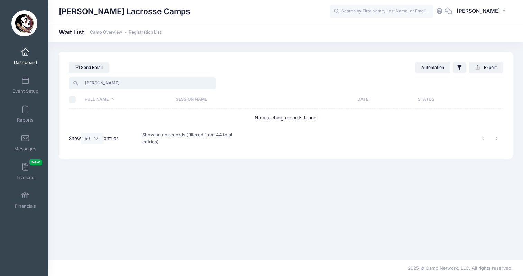
click at [210, 83] on input "Madson, Grace" at bounding box center [142, 83] width 147 height 12
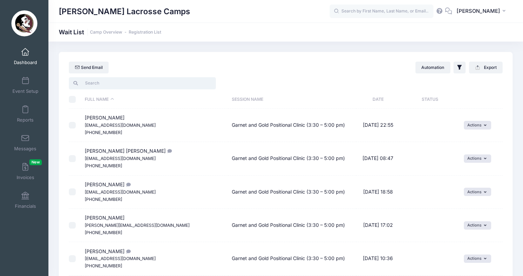
paste input "Maneen, Addison"
type input "Maneen, Addison"
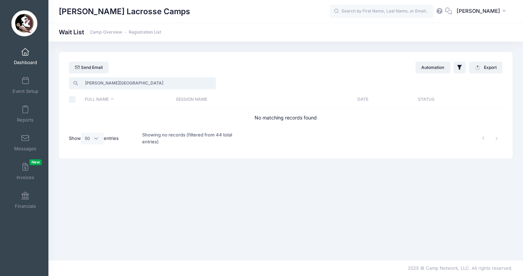
click at [210, 83] on input "Maneen, Addison" at bounding box center [142, 83] width 147 height 12
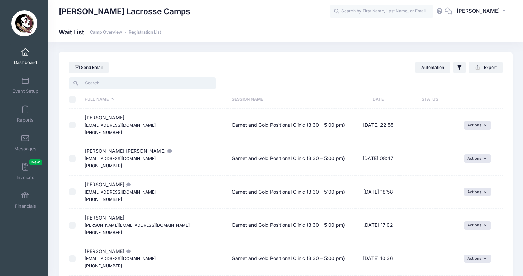
paste input "Maskery, Isabella"
type input "Maskery, Isabella"
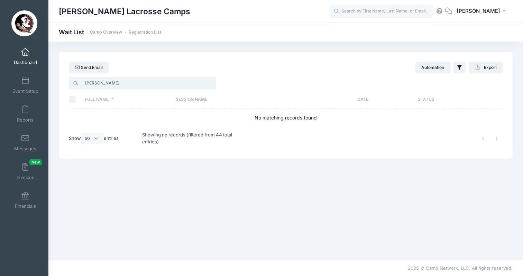
click at [209, 83] on input "Maskery, Isabella" at bounding box center [142, 83] width 147 height 12
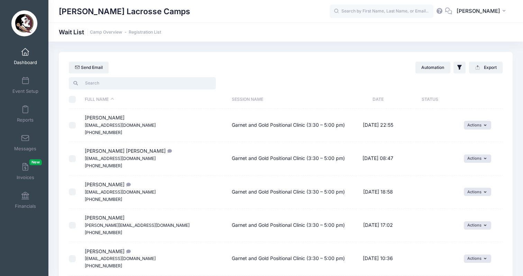
paste input "McKenzie, Livi"
type input "McKenzie, Livi"
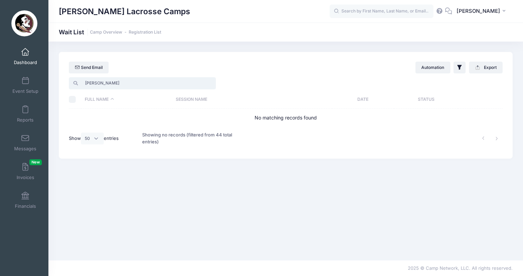
click at [209, 83] on input "McKenzie, Livi" at bounding box center [142, 83] width 147 height 12
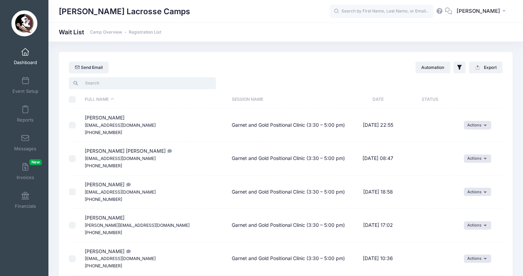
paste input "Miller, Phoebe"
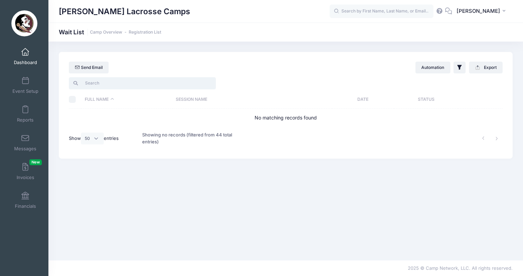
type input "Miller, Phoebe"
click at [209, 83] on input "Miller, Phoebe" at bounding box center [142, 83] width 147 height 12
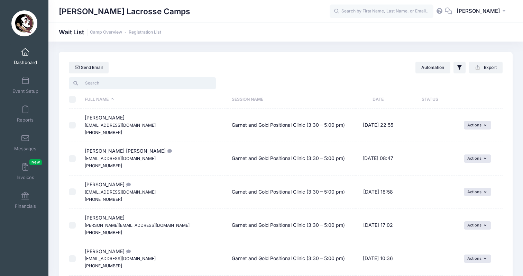
paste input "Overslaugh, Zoey"
type input "Overslaugh, Zoey"
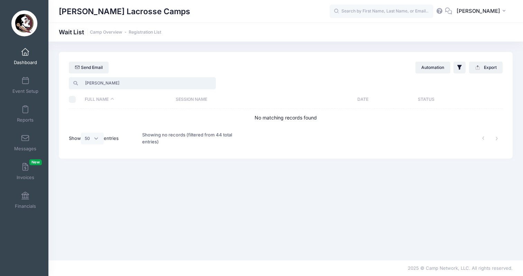
click at [211, 84] on input "Overslaugh, Zoey" at bounding box center [142, 83] width 147 height 12
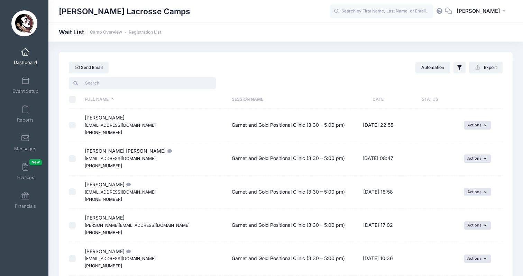
paste input "Page, Sterling"
type input "Page, Sterling"
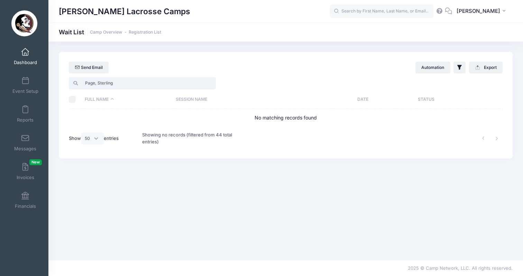
click at [209, 82] on input "Page, Sterling" at bounding box center [142, 83] width 147 height 12
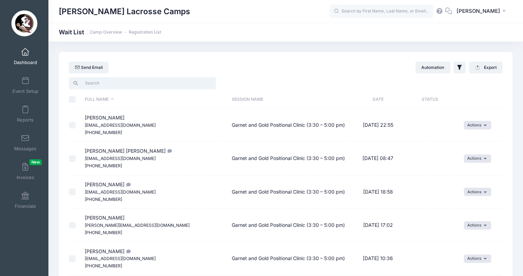
paste input "Razzano, Olivia"
type input "Razzano, Olivia"
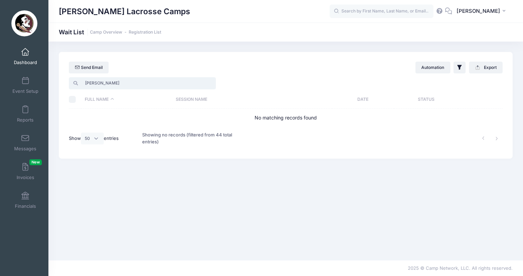
click at [207, 82] on input "Razzano, Olivia" at bounding box center [142, 83] width 147 height 12
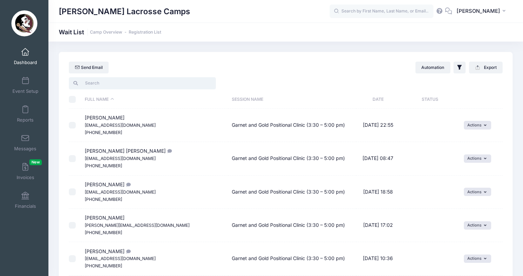
paste input "Reed, Camden"
type input "Reed, Camden"
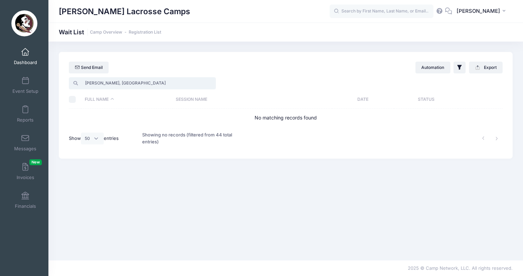
click at [209, 84] on input "Reed, Camden" at bounding box center [142, 83] width 147 height 12
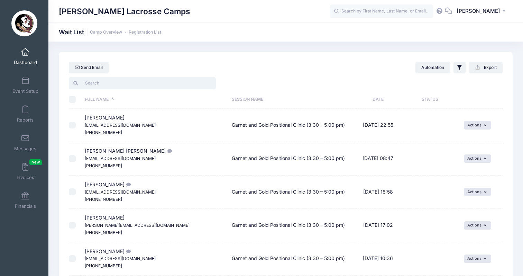
paste input "Renzulli, Cecilia"
type input "Renzulli, Cecilia"
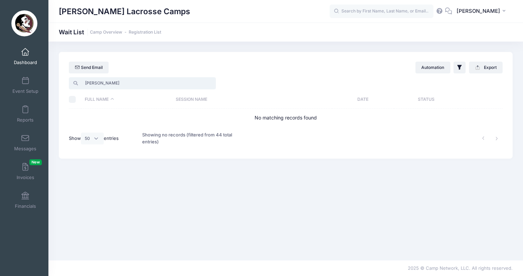
click at [209, 83] on input "Renzulli, Cecilia" at bounding box center [142, 83] width 147 height 12
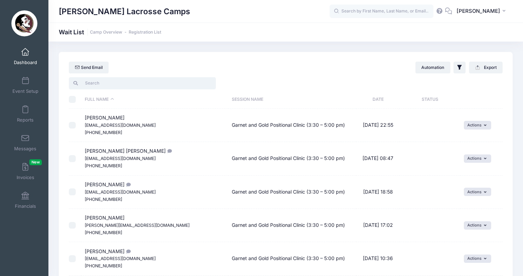
paste input "Schuyler, Caroline"
type input "Schuyler, Caroline"
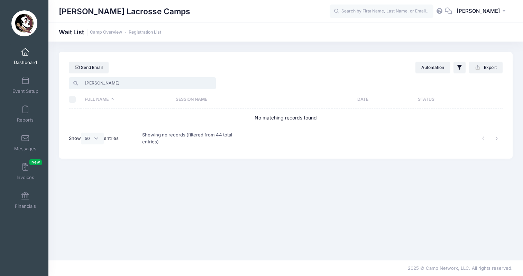
click at [212, 84] on input "Schuyler, Caroline" at bounding box center [142, 83] width 147 height 12
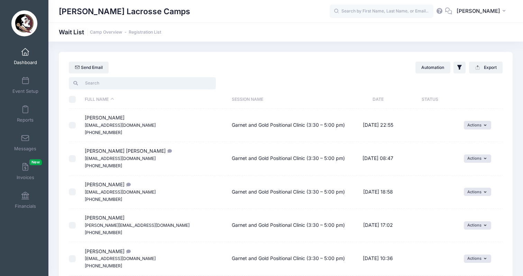
paste input "Scott, Addison"
type input "Scott, Addison"
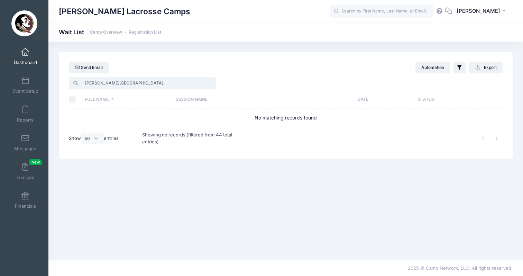
click at [209, 83] on input "Scott, Addison" at bounding box center [142, 83] width 147 height 12
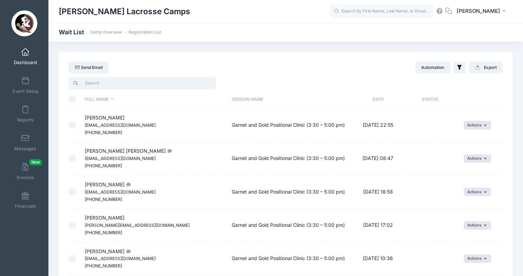
paste input "Shirk, Anna"
type input "Shirk, Anna"
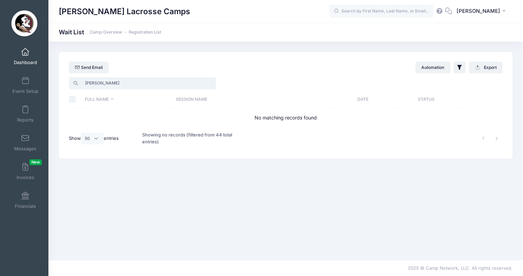
click at [208, 83] on input "Shirk, Anna" at bounding box center [142, 83] width 147 height 12
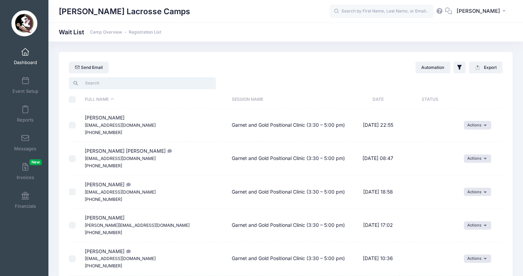
paste input "Siller, Madison"
type input "Siller, Madison"
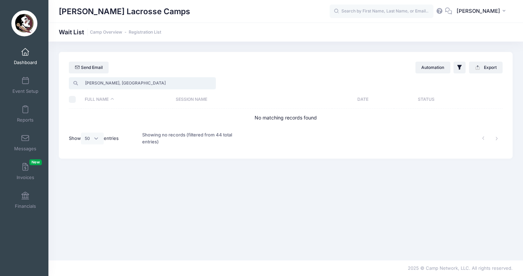
click at [211, 83] on input "Siller, Madison" at bounding box center [142, 83] width 147 height 12
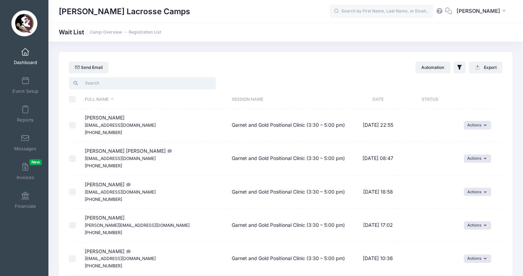
paste input "Smerker, Sydney"
type input "Smerker, Sydney"
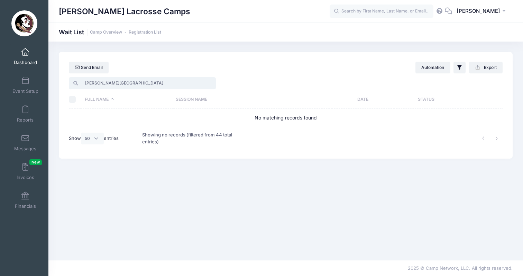
click at [209, 82] on input "Smerker, Sydney" at bounding box center [142, 83] width 147 height 12
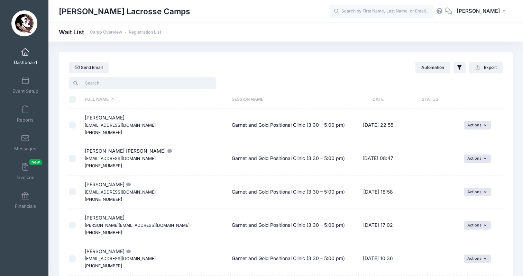
paste input "Terwilliger, Kellan"
type input "Terwilliger, Kellan"
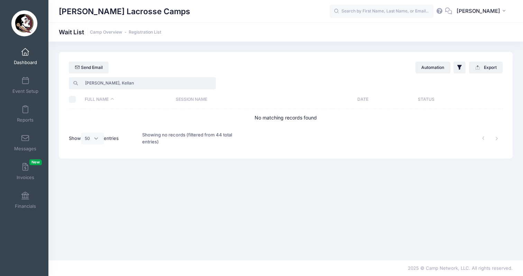
click at [213, 82] on input "Terwilliger, Kellan" at bounding box center [142, 83] width 147 height 12
click at [208, 83] on input "Terwilliger, Kellan" at bounding box center [142, 83] width 147 height 12
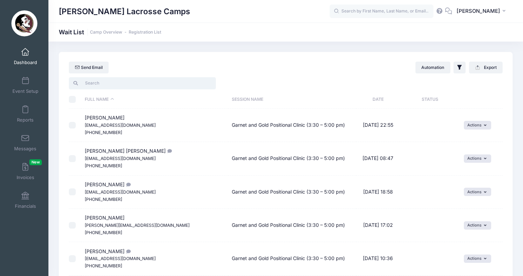
paste input "Valdivieso, Ava"
type input "Valdivieso, Ava"
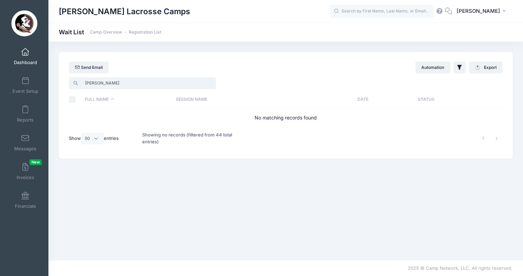
click at [208, 85] on input "Valdivieso, Ava" at bounding box center [142, 83] width 147 height 12
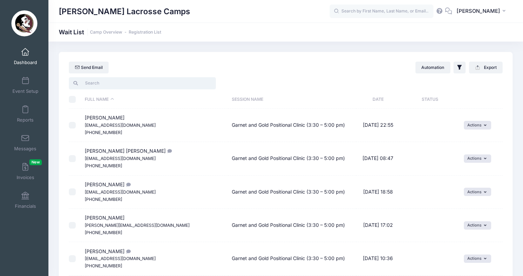
paste input "Wise, Peyton"
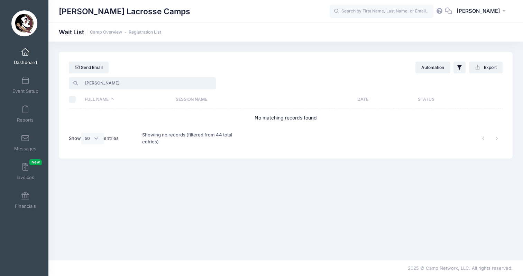
type input "Wise, Peyton"
click at [318, 74] on div "Send Email Automation Filter Options Show: Wait List Invited" at bounding box center [286, 64] width 454 height 24
click at [35, 53] on link "Dashboard" at bounding box center [25, 56] width 33 height 24
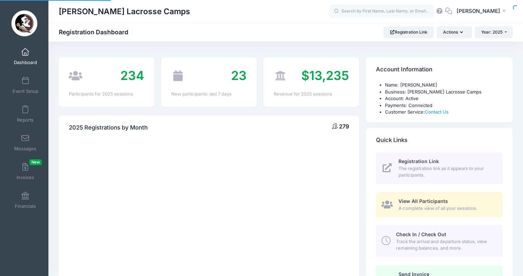
select select
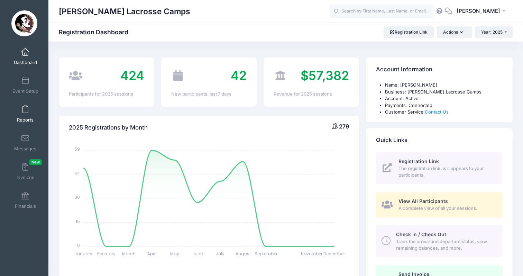
click at [30, 107] on link "Reports" at bounding box center [25, 114] width 33 height 24
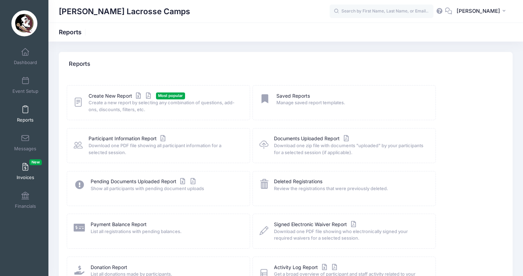
click at [27, 180] on span "Invoices New" at bounding box center [26, 177] width 18 height 6
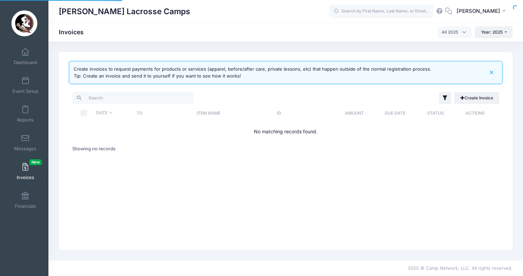
select select
click at [25, 196] on span at bounding box center [25, 196] width 0 height 8
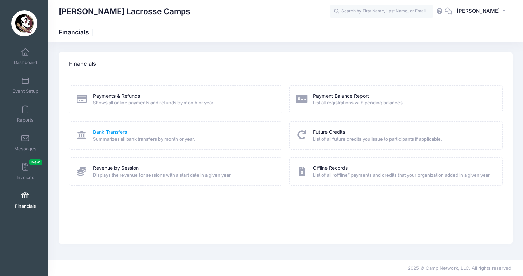
click at [120, 131] on link "Bank Transfers" at bounding box center [110, 131] width 34 height 7
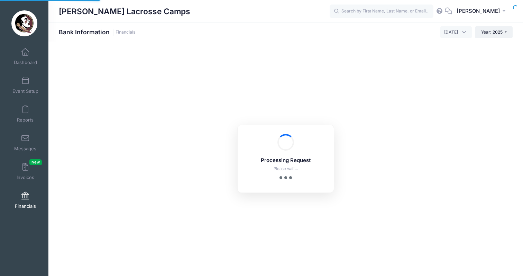
select select "10"
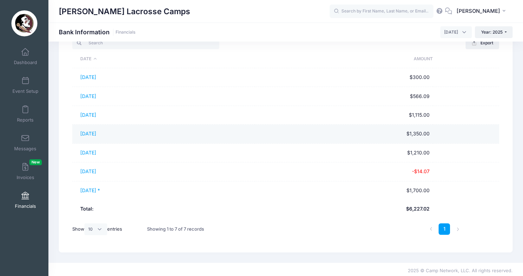
scroll to position [56, 0]
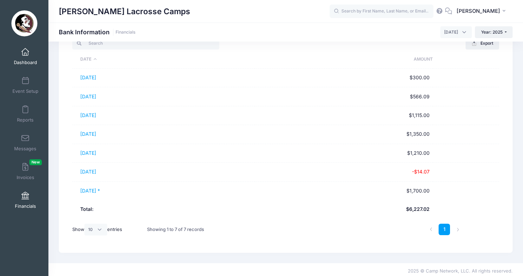
click at [26, 57] on link "Dashboard" at bounding box center [25, 56] width 33 height 24
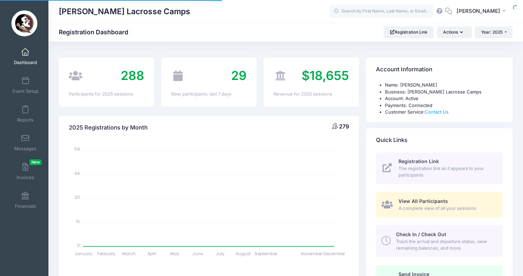
select select
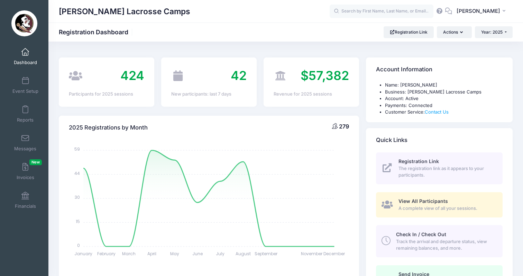
click at [22, 58] on link "Dashboard" at bounding box center [25, 56] width 33 height 24
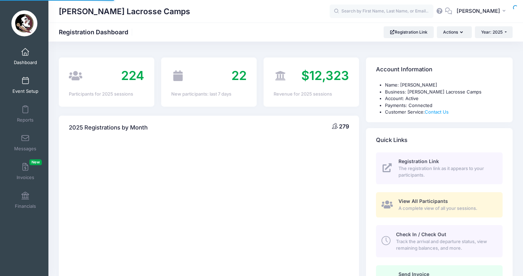
select select
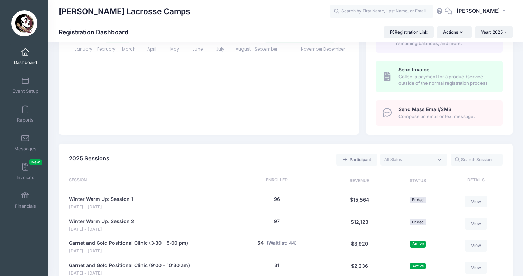
scroll to position [204, 0]
click at [28, 108] on link "Reports" at bounding box center [25, 114] width 33 height 24
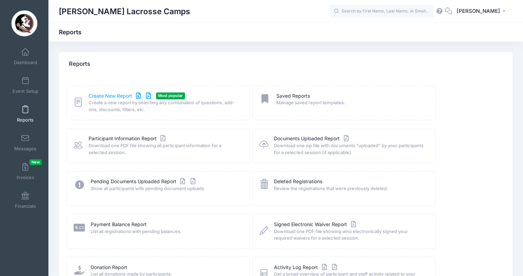
click at [122, 95] on link "Create New Report" at bounding box center [121, 95] width 64 height 7
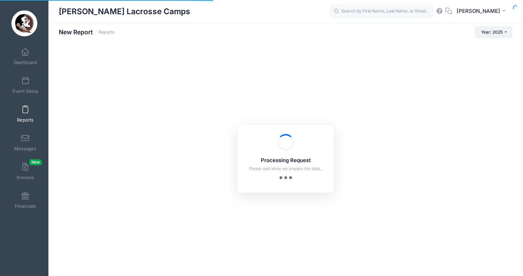
checkbox input "true"
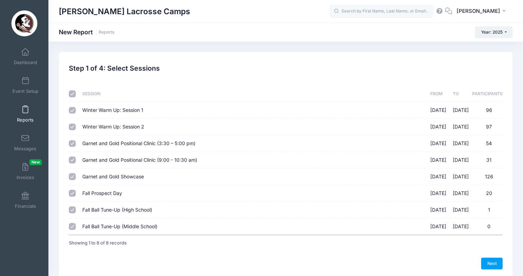
click at [75, 94] on input "checkbox" at bounding box center [72, 93] width 7 height 7
checkbox input "false"
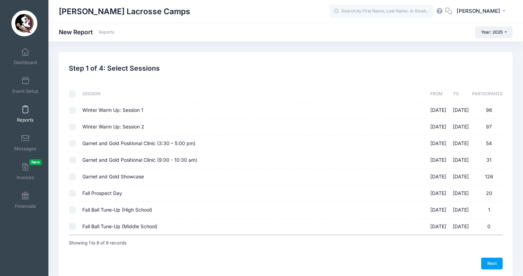
checkbox input "false"
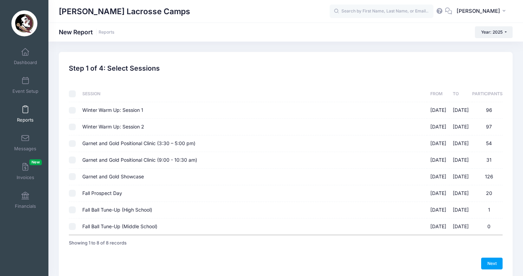
click at [73, 142] on input "Garnet and Gold Positional Clinic (3:30 – 5:00 pm) [DATE] - [DATE] 54" at bounding box center [72, 143] width 7 height 7
checkbox input "true"
click at [74, 161] on input "Garnet and Gold Positional Clinic (9:00 - 10:30 am) [DATE] - [DATE] 31" at bounding box center [72, 159] width 7 height 7
checkbox input "true"
click at [72, 173] on input "Garnet and Gold Showcase [DATE] - [DATE] 126" at bounding box center [72, 176] width 7 height 7
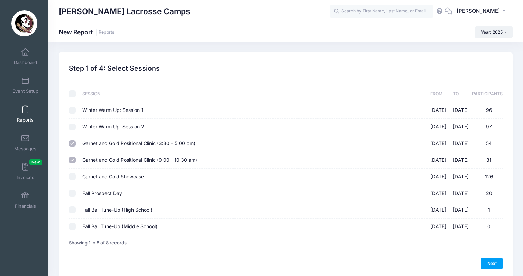
checkbox input "true"
click at [499, 257] on link "Next" at bounding box center [491, 263] width 21 height 12
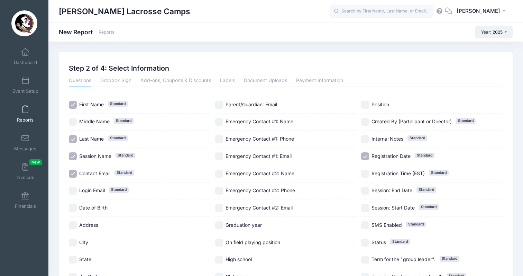
scroll to position [0, 0]
click at [366, 156] on input "Registration Date Standard" at bounding box center [365, 156] width 8 height 8
checkbox input "false"
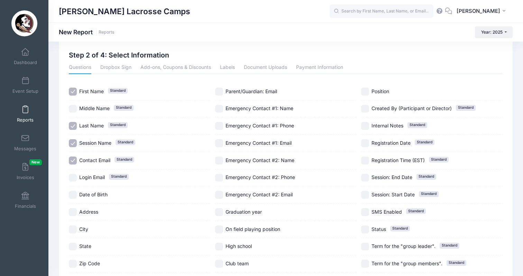
scroll to position [14, 0]
click at [75, 156] on input "Contact Email Standard" at bounding box center [73, 160] width 8 height 8
checkbox input "false"
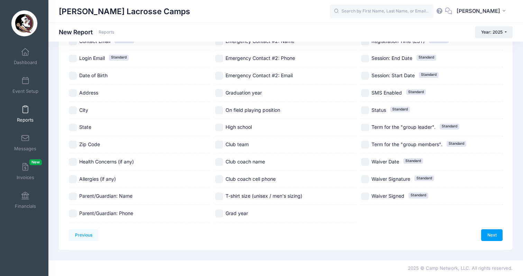
scroll to position [156, 0]
click at [491, 229] on link "Next" at bounding box center [491, 235] width 21 height 12
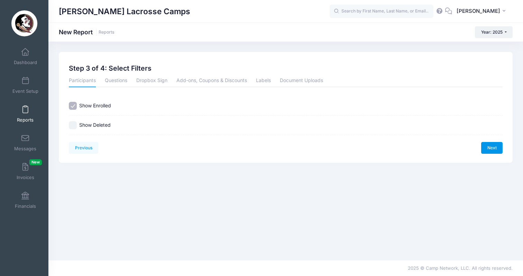
click at [493, 146] on link "Next" at bounding box center [491, 148] width 21 height 12
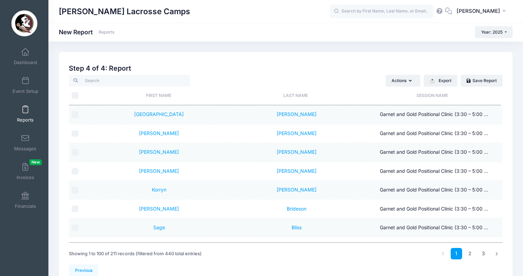
click at [75, 96] on input "\a \a" at bounding box center [75, 95] width 7 height 7
checkbox input "true"
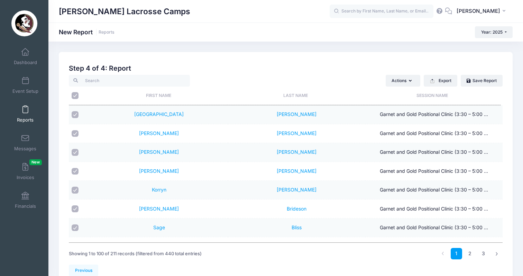
checkbox input "true"
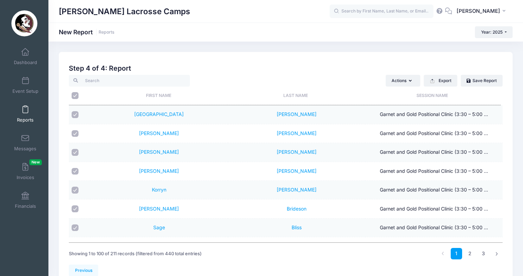
checkbox input "true"
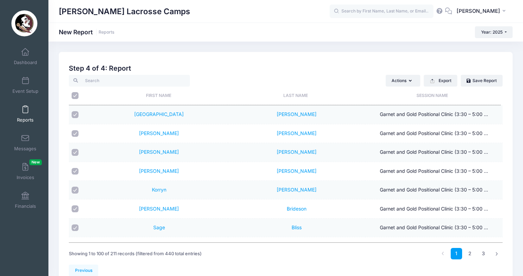
checkbox input "true"
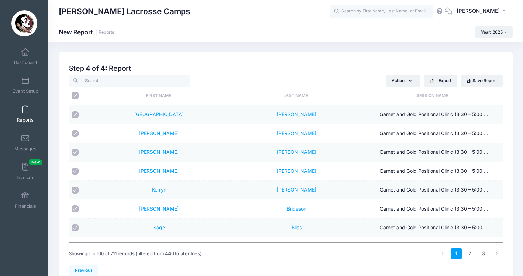
checkbox input "true"
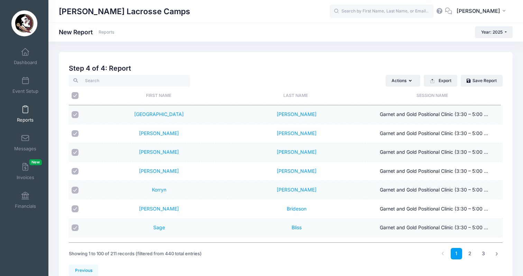
checkbox input "true"
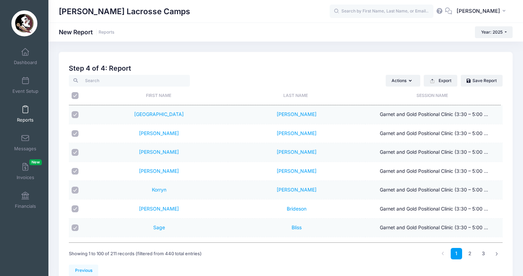
checkbox input "true"
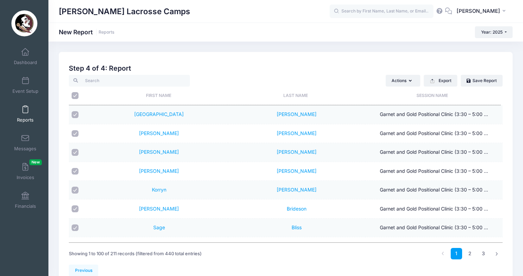
checkbox input "true"
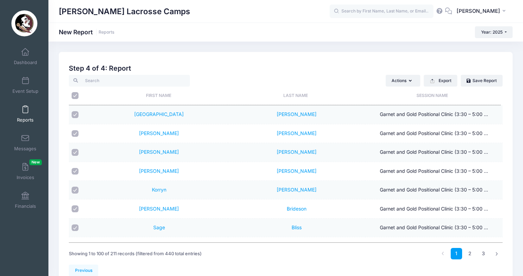
checkbox input "true"
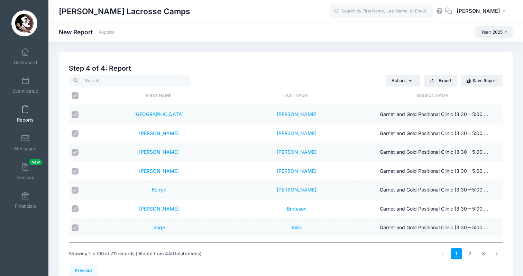
checkbox input "true"
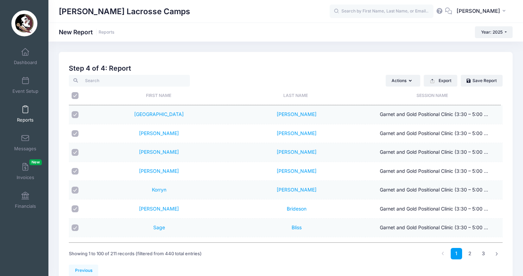
checkbox input "true"
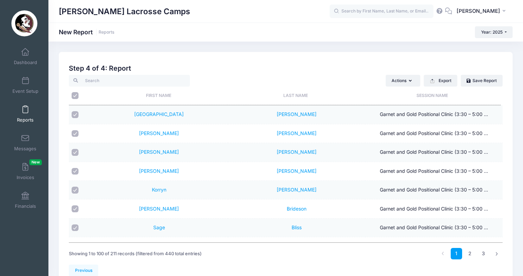
checkbox input "true"
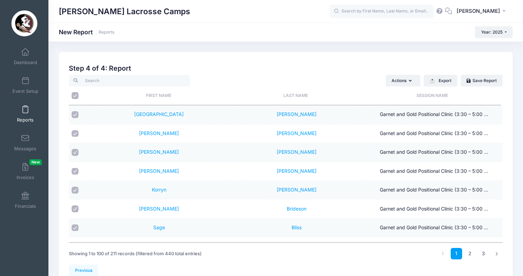
checkbox input "true"
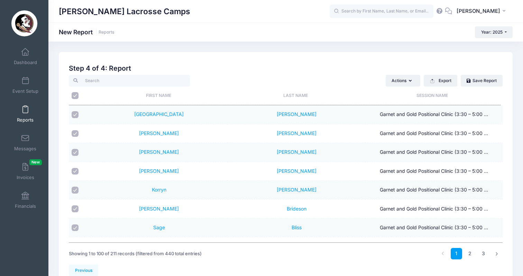
checkbox input "true"
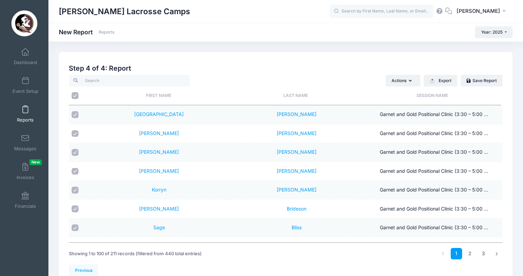
checkbox input "true"
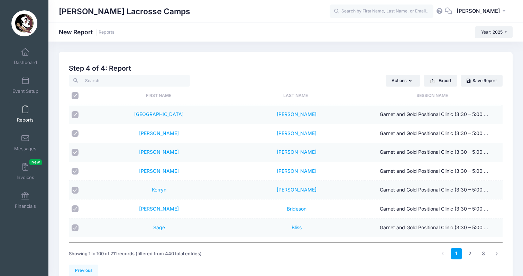
checkbox input "true"
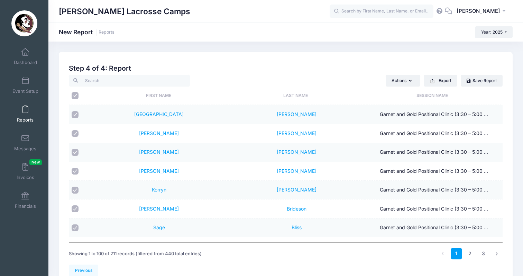
checkbox input "true"
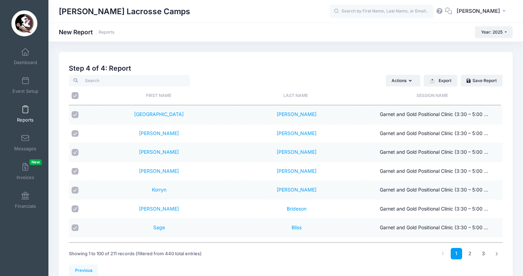
checkbox input "true"
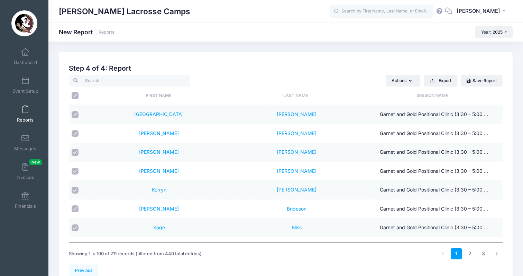
checkbox input "true"
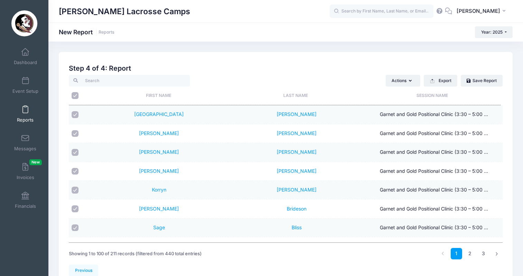
checkbox input "true"
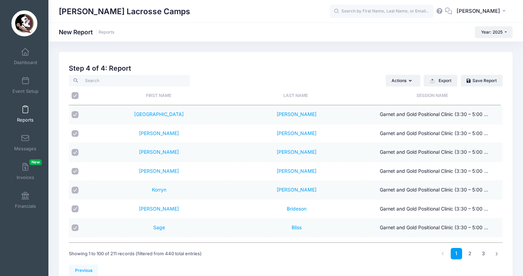
checkbox input "true"
click at [470, 253] on link "2" at bounding box center [469, 253] width 11 height 11
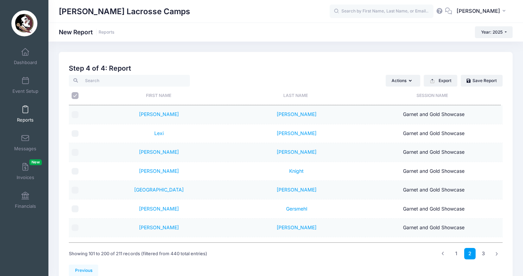
click at [76, 96] on input "\a \a" at bounding box center [75, 95] width 7 height 7
checkbox input "true"
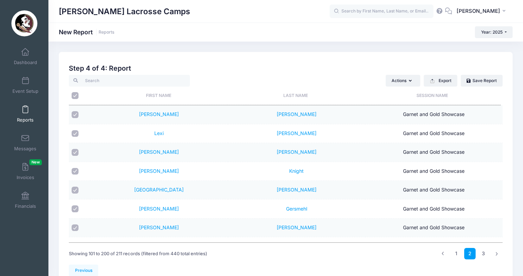
checkbox input "true"
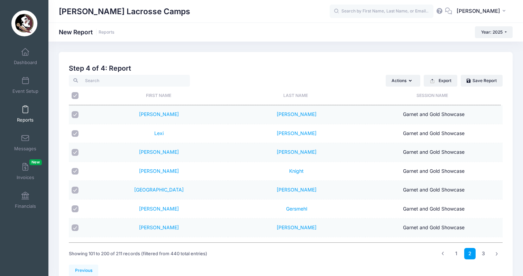
checkbox input "true"
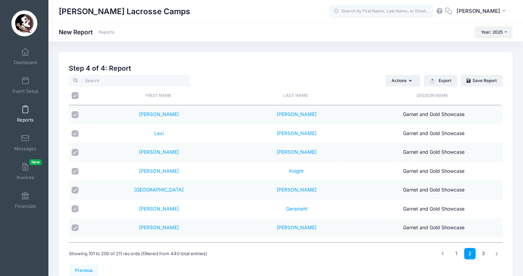
checkbox input "true"
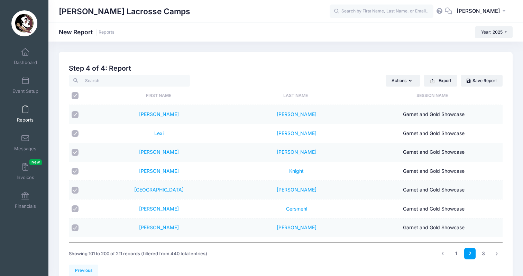
checkbox input "true"
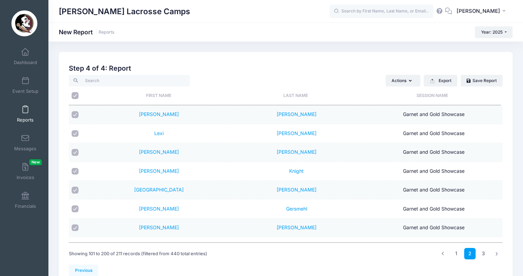
checkbox input "true"
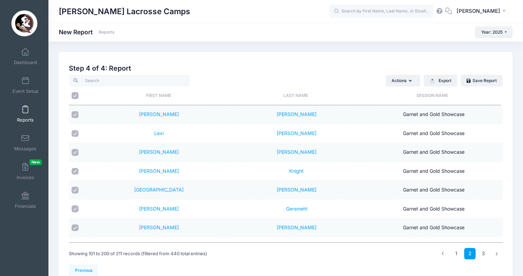
checkbox input "true"
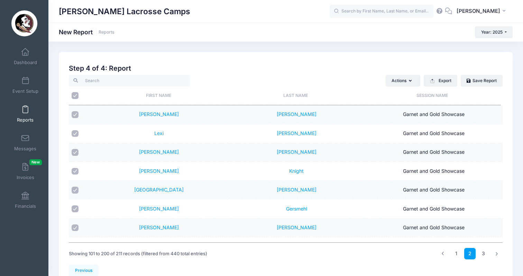
checkbox input "true"
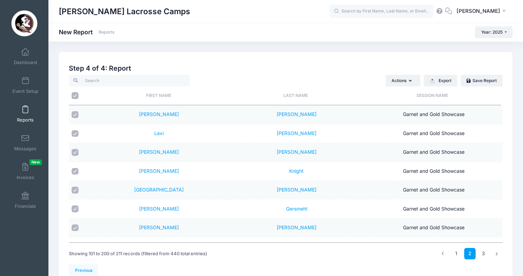
checkbox input "true"
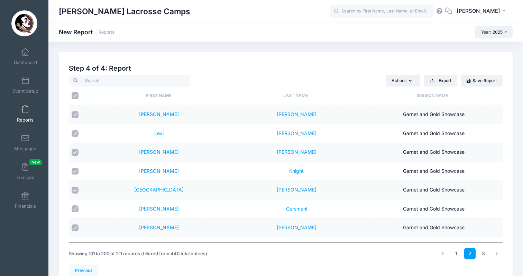
checkbox input "true"
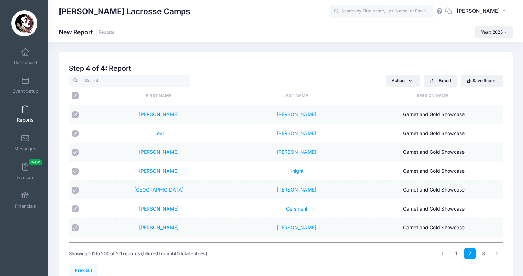
checkbox input "true"
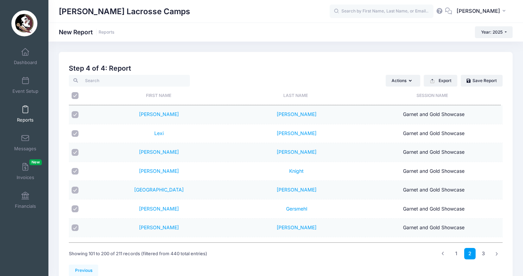
checkbox input "true"
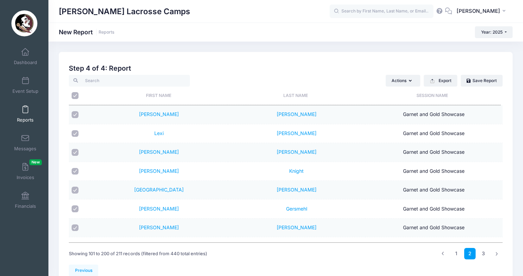
checkbox input "true"
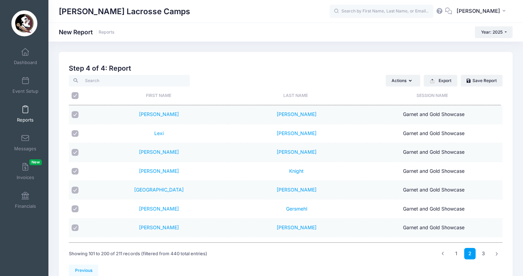
checkbox input "true"
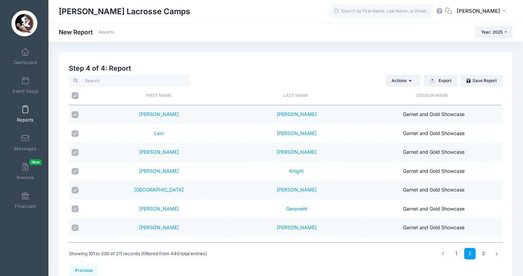
checkbox input "true"
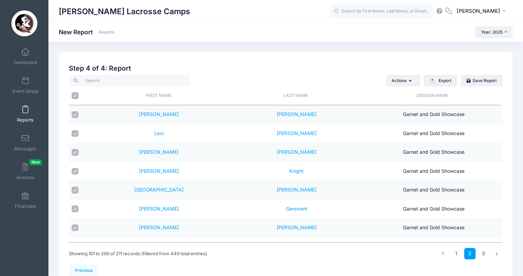
checkbox input "true"
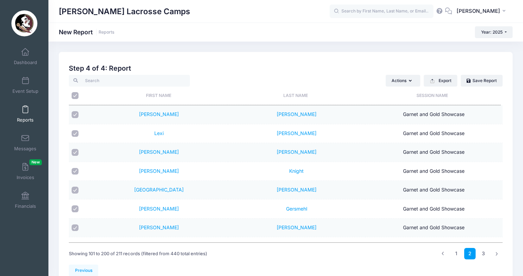
checkbox input "true"
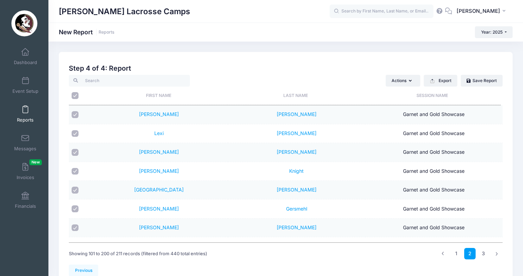
checkbox input "true"
click at [484, 252] on link "3" at bounding box center [483, 253] width 11 height 11
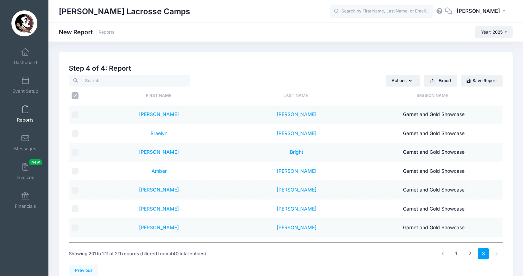
click at [78, 95] on input "\a \a" at bounding box center [75, 95] width 7 height 7
click at [498, 251] on li at bounding box center [496, 253] width 11 height 11
click at [495, 254] on li at bounding box center [496, 253] width 11 height 11
click at [435, 80] on button "Export" at bounding box center [441, 81] width 34 height 12
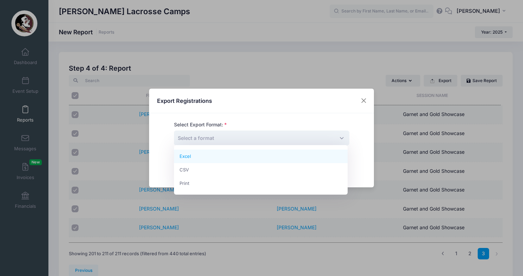
click at [218, 137] on span "Select a format" at bounding box center [261, 137] width 175 height 15
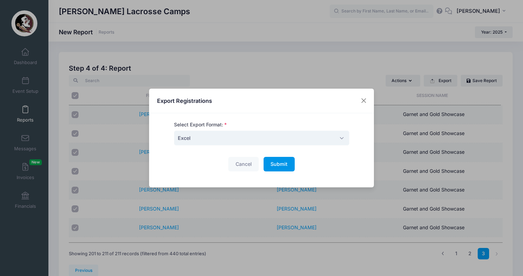
click at [286, 164] on span "Submit" at bounding box center [278, 164] width 17 height 6
